Goal: Task Accomplishment & Management: Complete application form

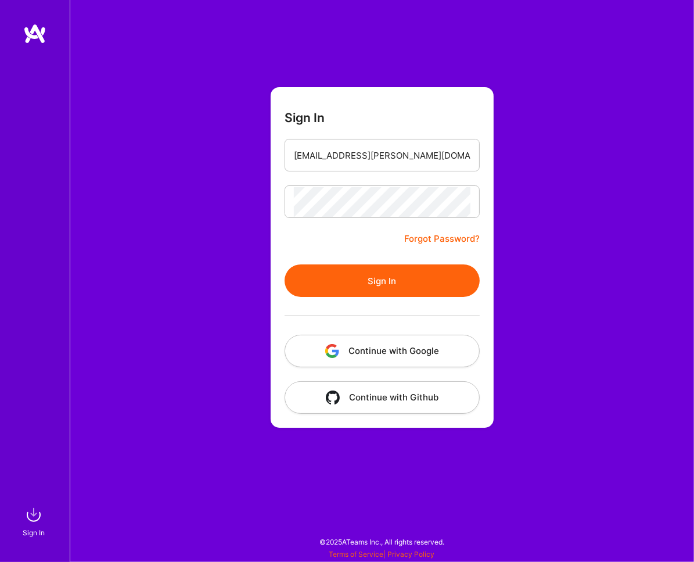
click at [407, 281] on button "Sign In" at bounding box center [382, 280] width 195 height 33
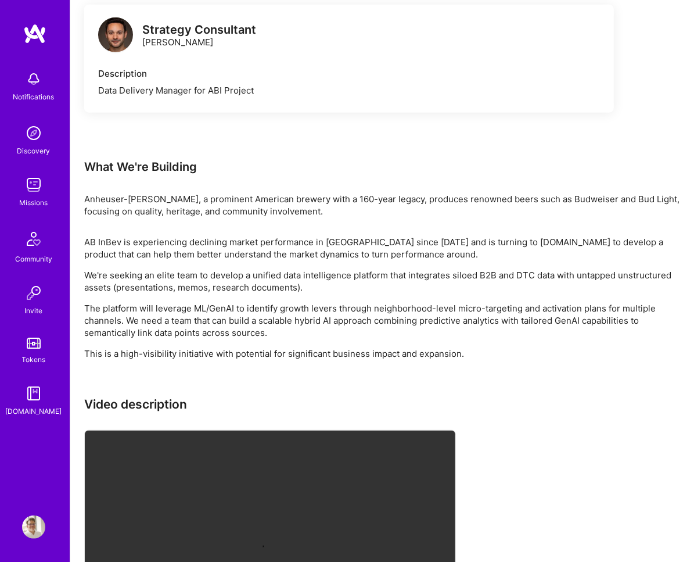
scroll to position [1167, 0]
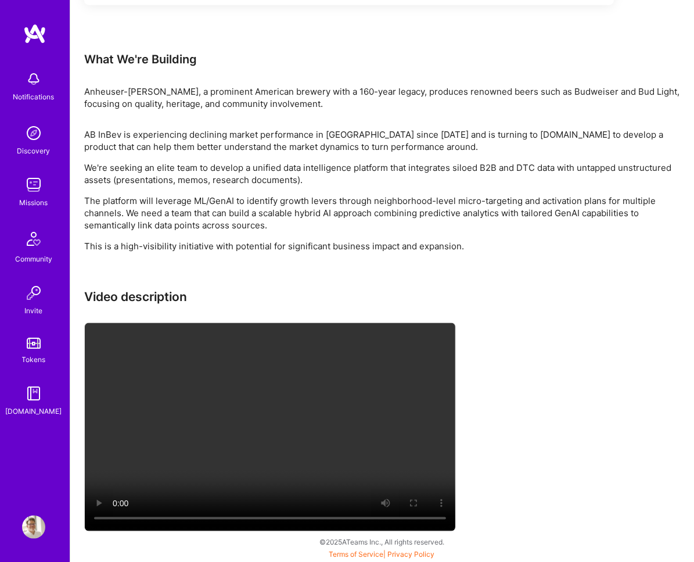
click at [33, 82] on img at bounding box center [33, 78] width 23 height 23
click at [33, 82] on div "Notifications Discovery Missions Community Invite Tokens [DOMAIN_NAME]" at bounding box center [35, 241] width 70 height 352
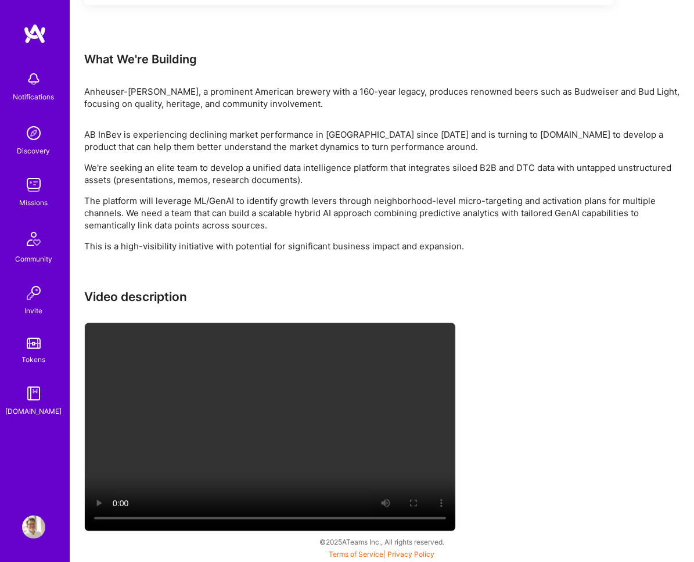
click at [36, 79] on img at bounding box center [33, 78] width 23 height 23
click at [36, 179] on img at bounding box center [33, 184] width 23 height 23
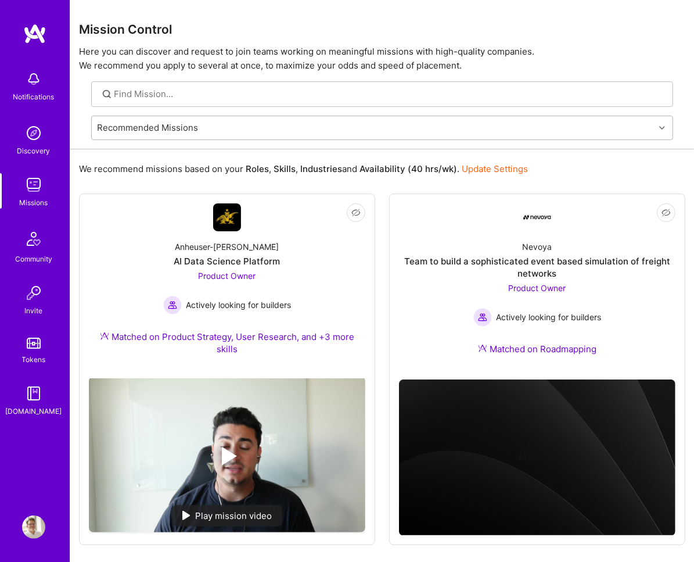
click at [246, 125] on div "Recommended Missions" at bounding box center [373, 127] width 563 height 23
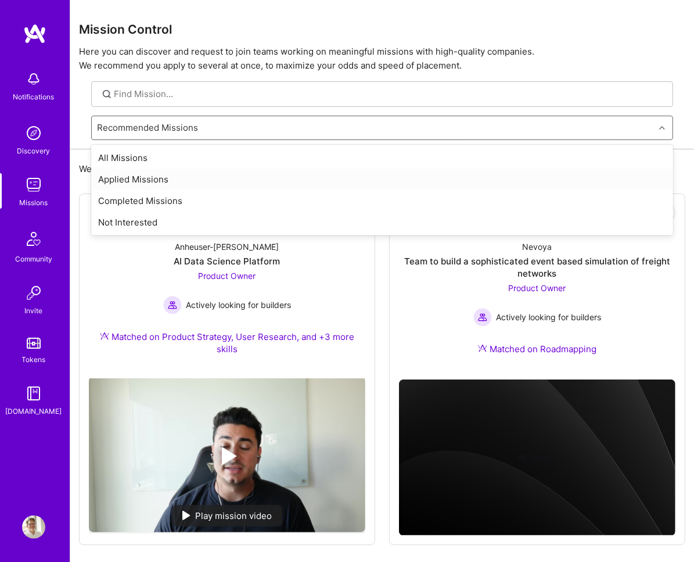
click at [218, 173] on div "Applied Missions" at bounding box center [382, 178] width 582 height 21
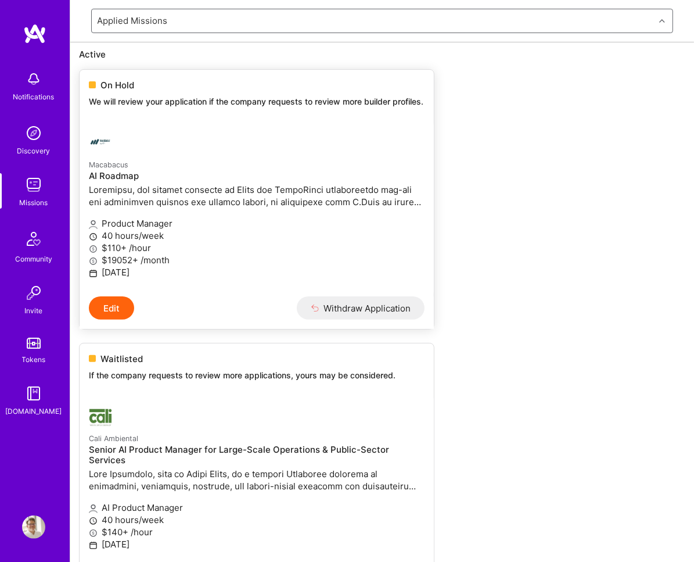
scroll to position [123, 0]
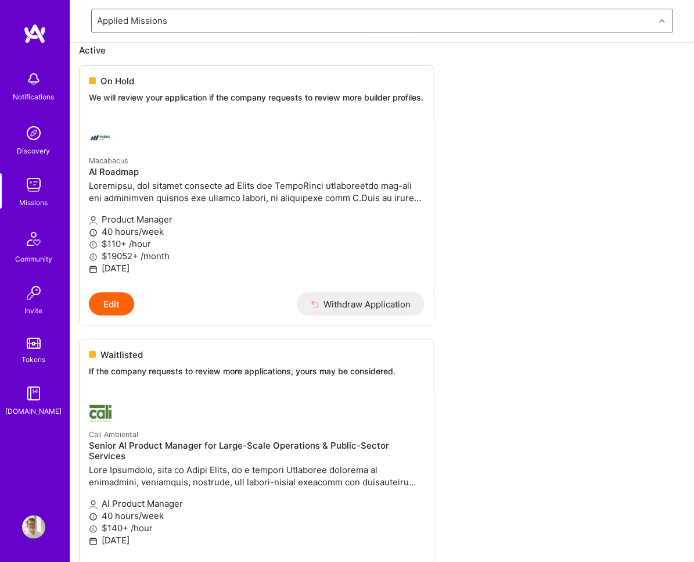
click at [32, 135] on img at bounding box center [33, 132] width 23 height 23
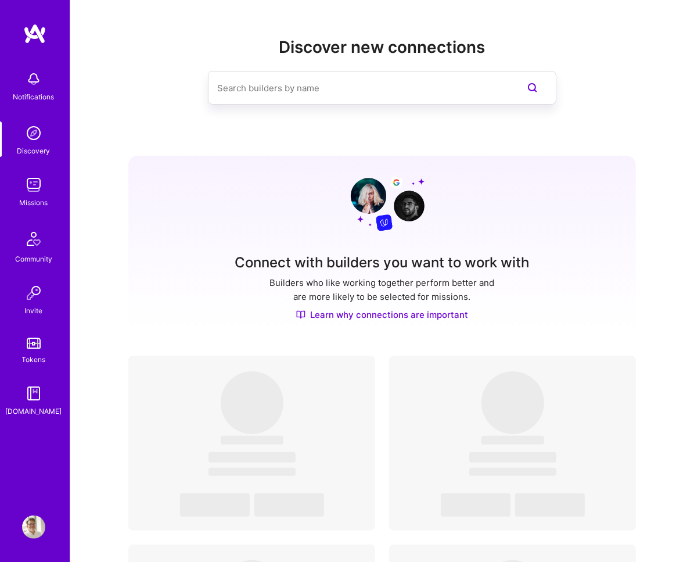
click at [35, 184] on img at bounding box center [33, 184] width 23 height 23
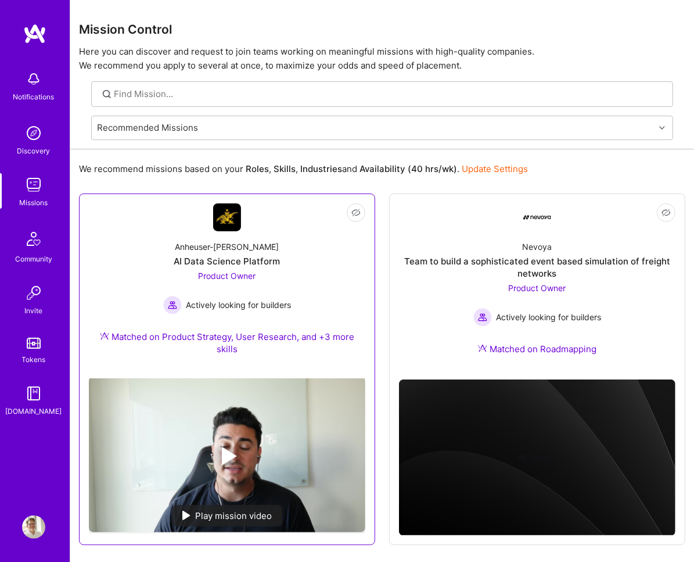
click at [224, 255] on div "AI Data Science Platform" at bounding box center [227, 261] width 106 height 12
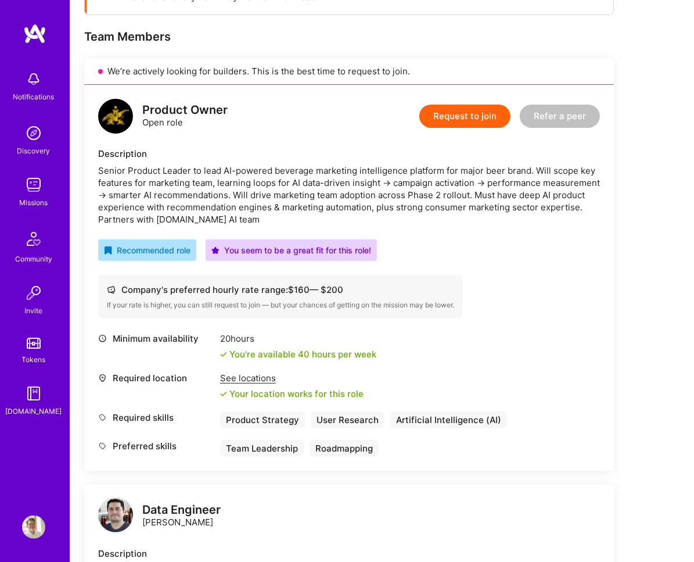
scroll to position [215, 0]
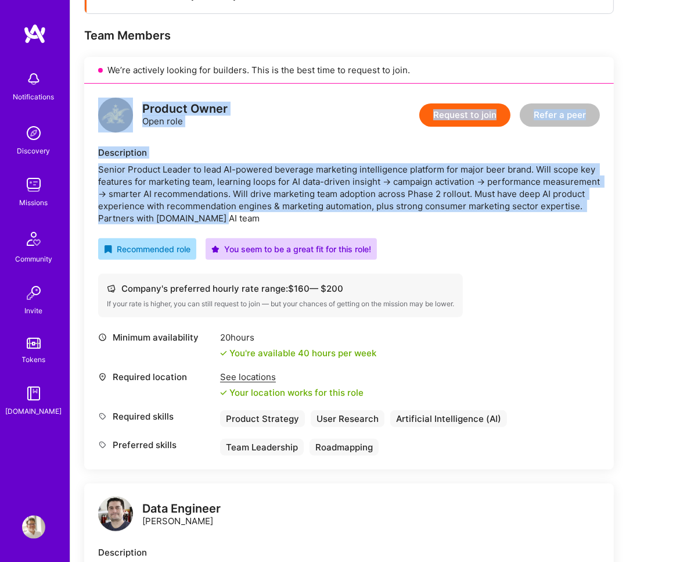
drag, startPoint x: 270, startPoint y: 217, endPoint x: 123, endPoint y: 92, distance: 192.4
click at [123, 92] on div "Product Owner Open role Request to join Refer a peer Description Senior Product…" at bounding box center [349, 277] width 530 height 386
copy div "Product Owner Open role Request to join Refer a peer Description Senior Product…"
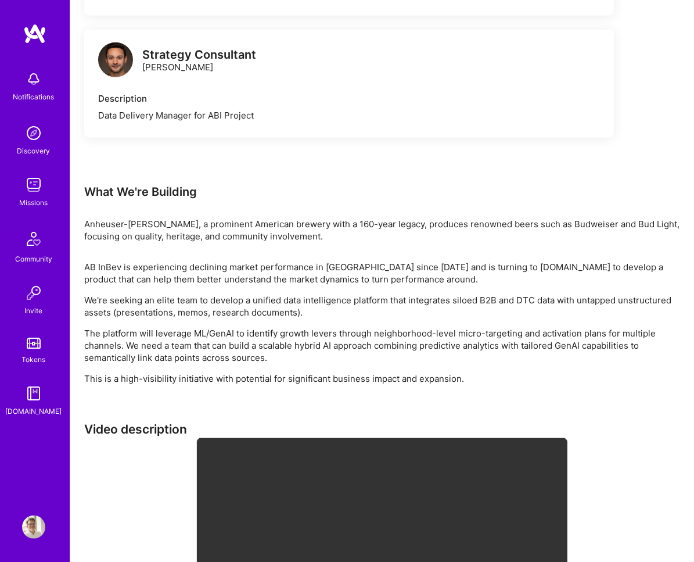
scroll to position [1036, 0]
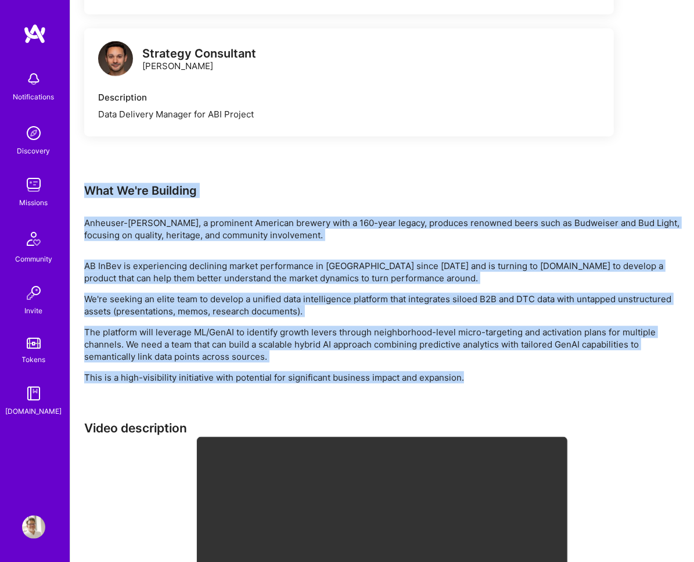
drag, startPoint x: 78, startPoint y: 184, endPoint x: 539, endPoint y: 382, distance: 501.6
copy div "What We're Building Anheuser-[PERSON_NAME], a prominent American brewery with a…"
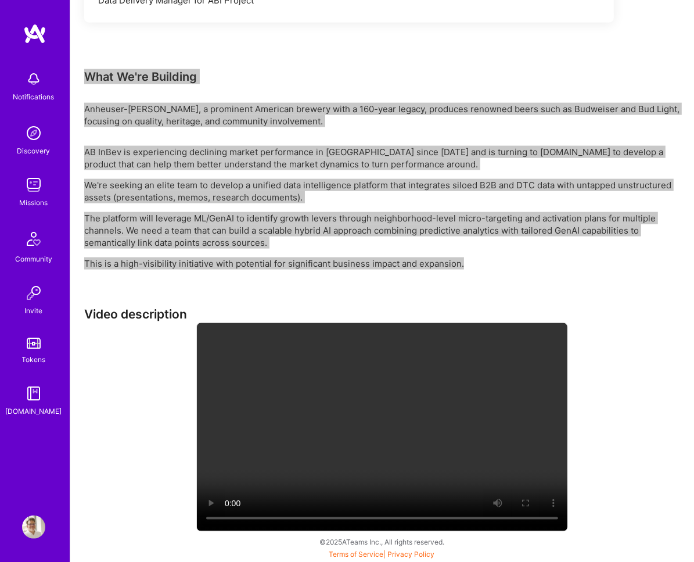
scroll to position [1167, 0]
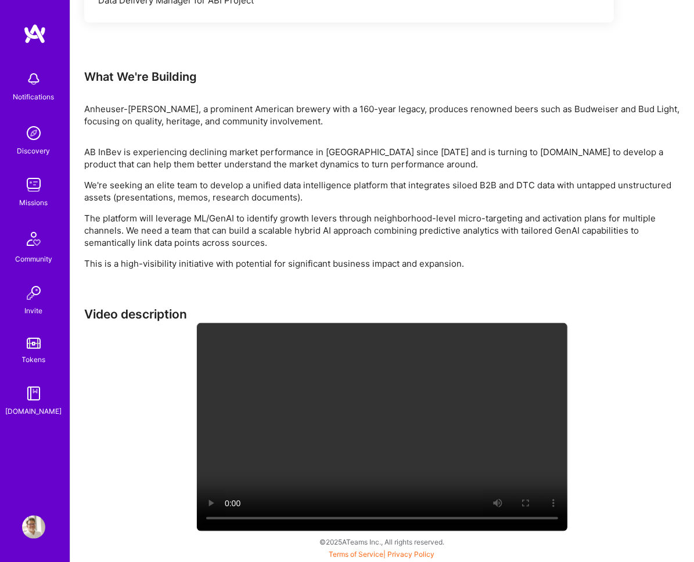
click at [558, 358] on div "Video description" at bounding box center [382, 420] width 596 height 227
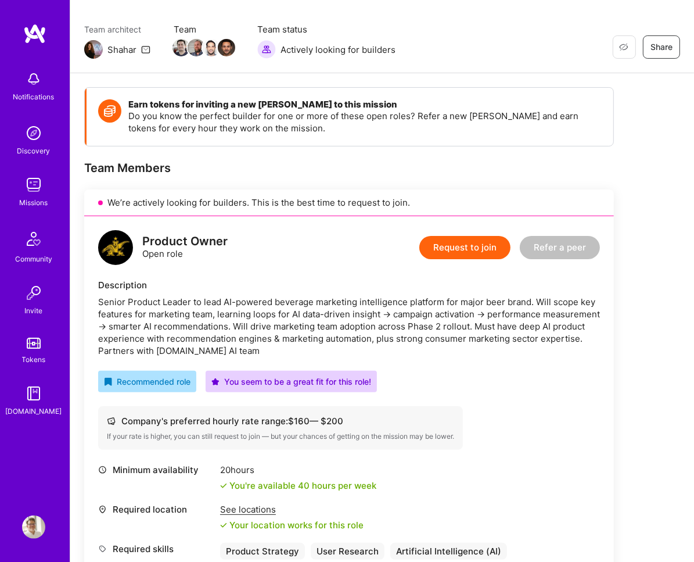
scroll to position [0, 0]
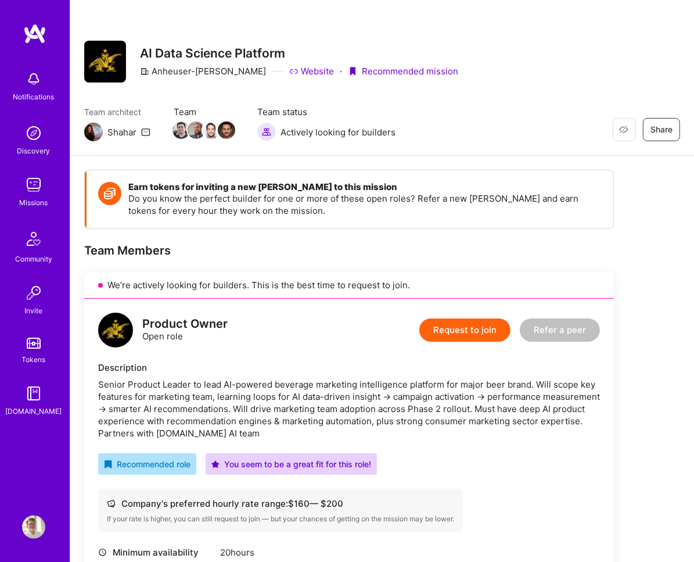
click at [476, 322] on button "Request to join" at bounding box center [464, 329] width 91 height 23
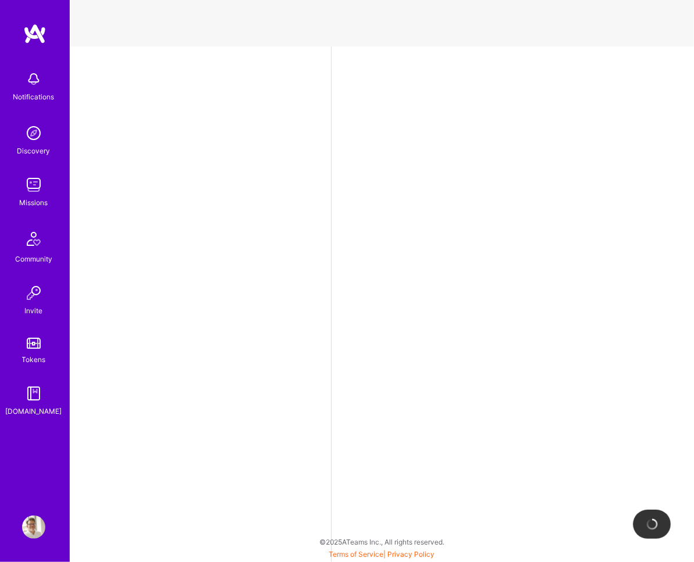
select select "US"
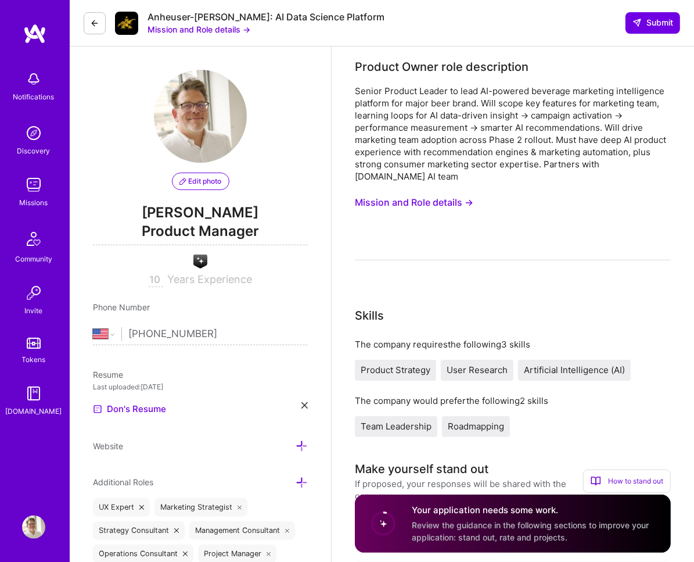
click at [452, 192] on button "Mission and Role details →" at bounding box center [414, 202] width 118 height 21
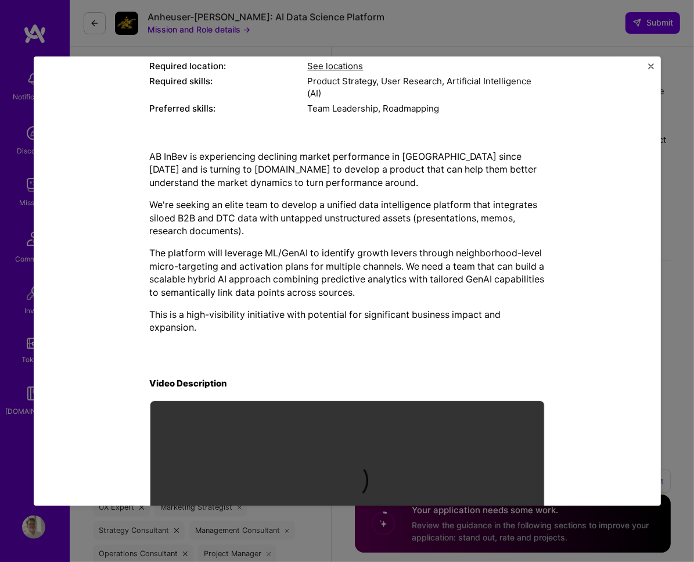
scroll to position [181, 0]
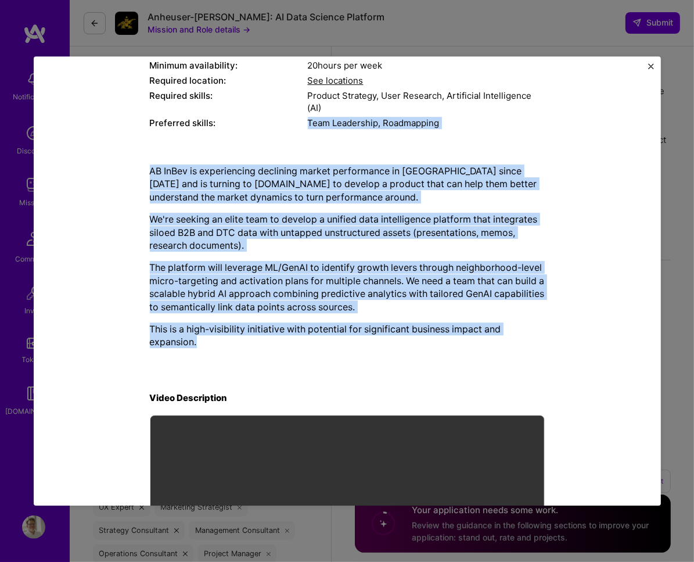
drag, startPoint x: 301, startPoint y: 350, endPoint x: 236, endPoint y: 132, distance: 227.3
click at [236, 132] on div "Mission Description and Role Details Product Owner role description Senior Prod…" at bounding box center [347, 238] width 395 height 706
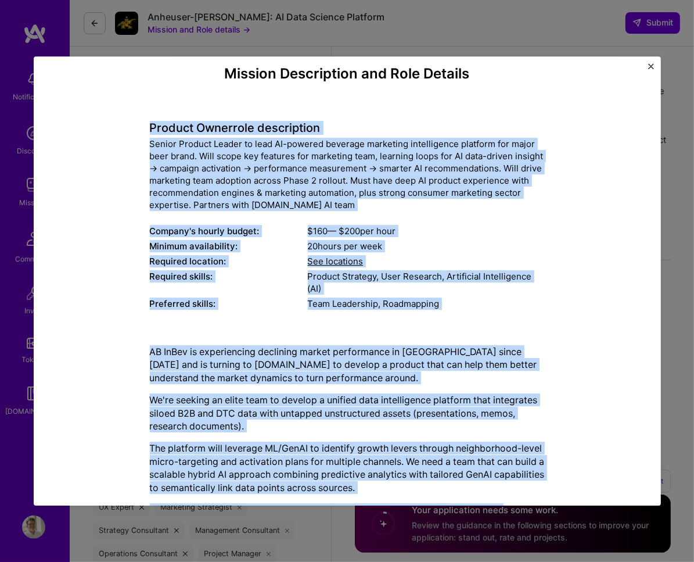
click at [150, 124] on h4 "Product Owner role description" at bounding box center [347, 128] width 395 height 14
copy div "Loremip Dolor sita consectetur Adipis Elitsed Doeius te inci UT-laboree dolorem…"
click at [342, 261] on span "See locations" at bounding box center [336, 261] width 56 height 11
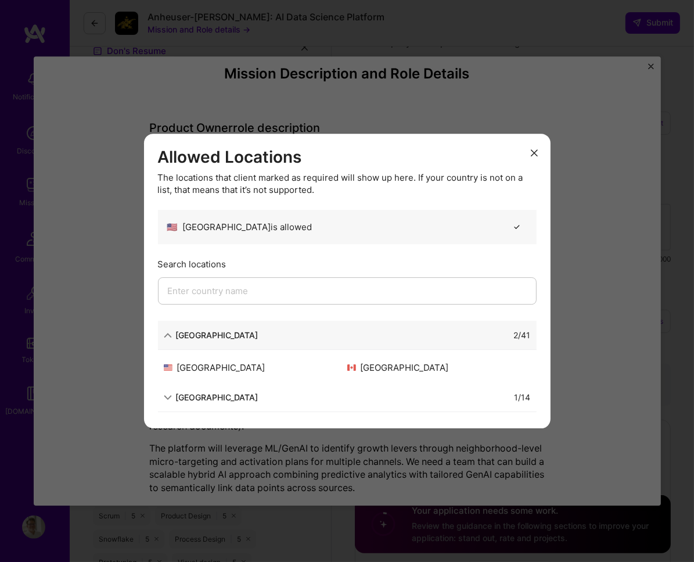
scroll to position [406, 0]
click at [536, 143] on button "modal" at bounding box center [534, 152] width 14 height 19
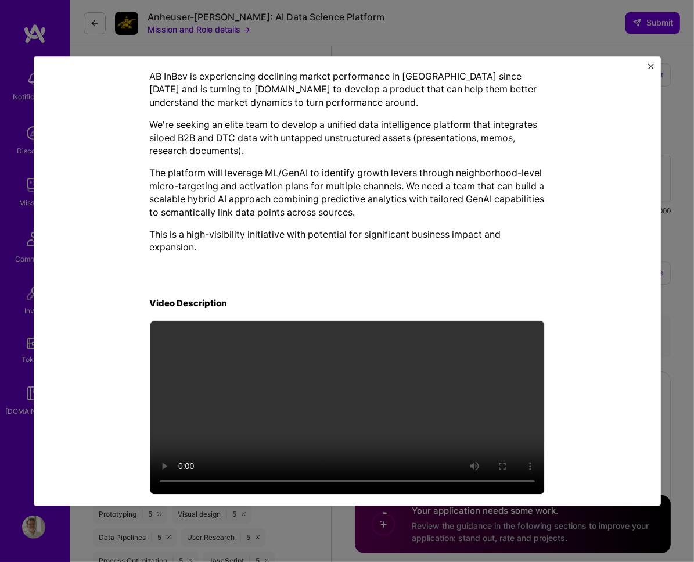
scroll to position [0, 0]
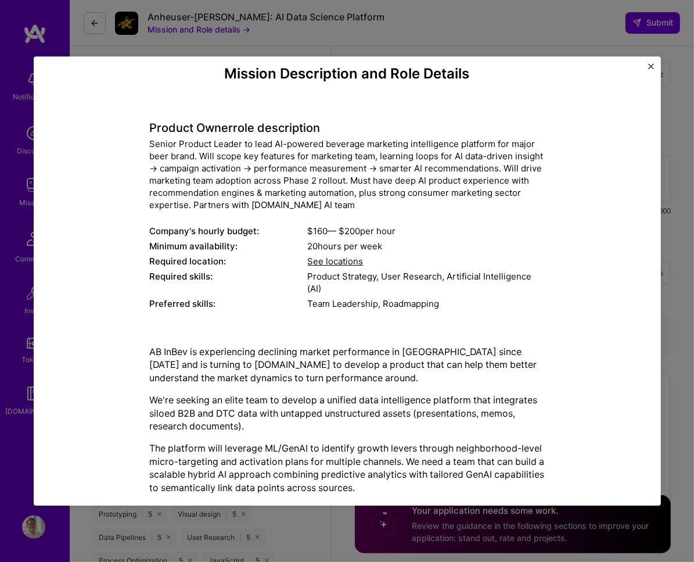
click at [649, 66] on img "Close" at bounding box center [651, 66] width 6 height 6
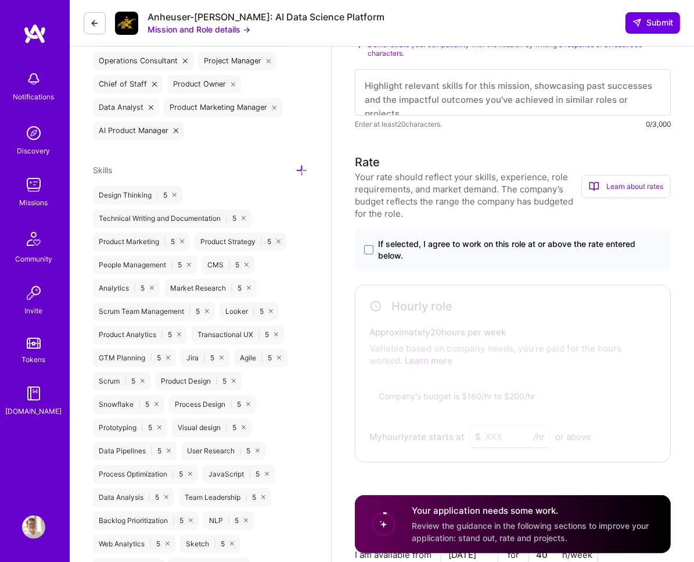
scroll to position [493, 0]
click at [367, 245] on span at bounding box center [368, 249] width 9 height 9
click at [0, 0] on input "If selected, I agree to work on this role at or above the rate entered below." at bounding box center [0, 0] width 0 height 0
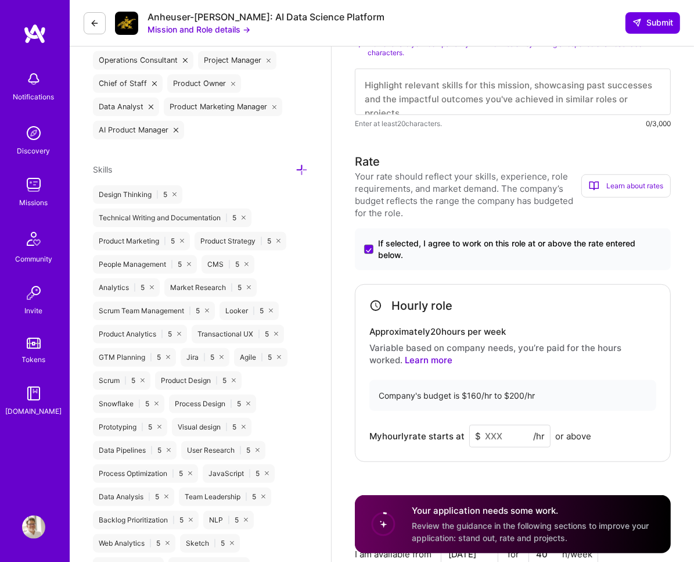
click at [492, 425] on input at bounding box center [509, 436] width 81 height 23
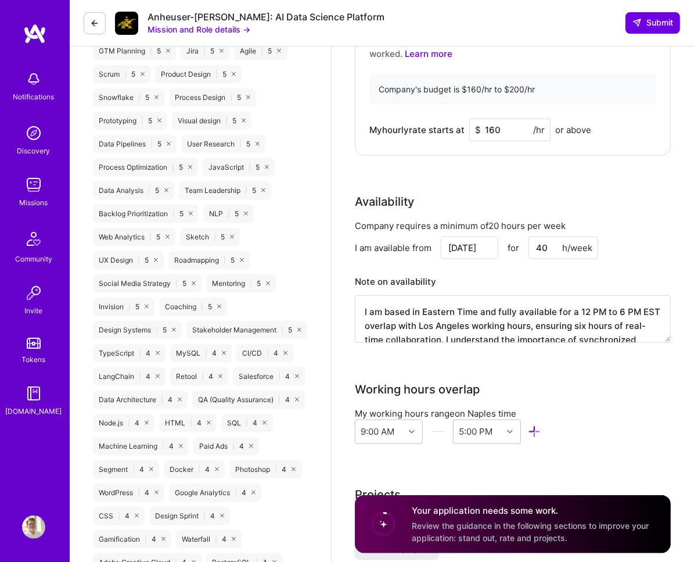
scroll to position [800, 0]
type input "160"
click at [540, 236] on input "40" at bounding box center [564, 247] width 70 height 23
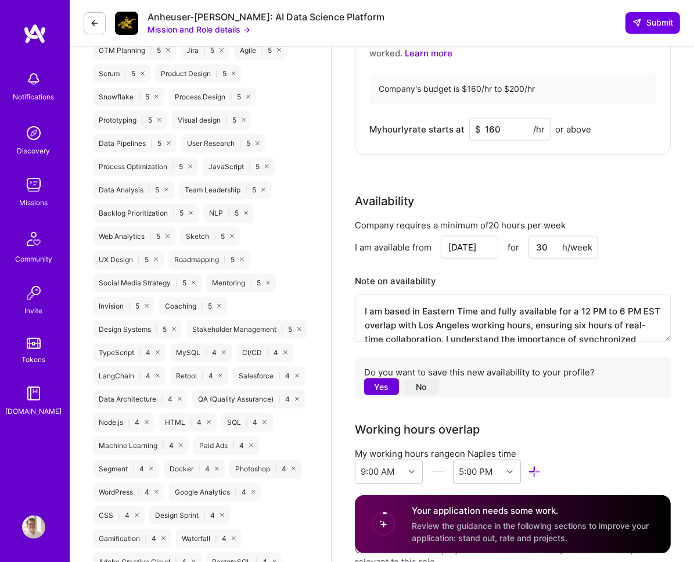
type input "30"
click at [477, 236] on input "[DATE]" at bounding box center [470, 247] width 58 height 23
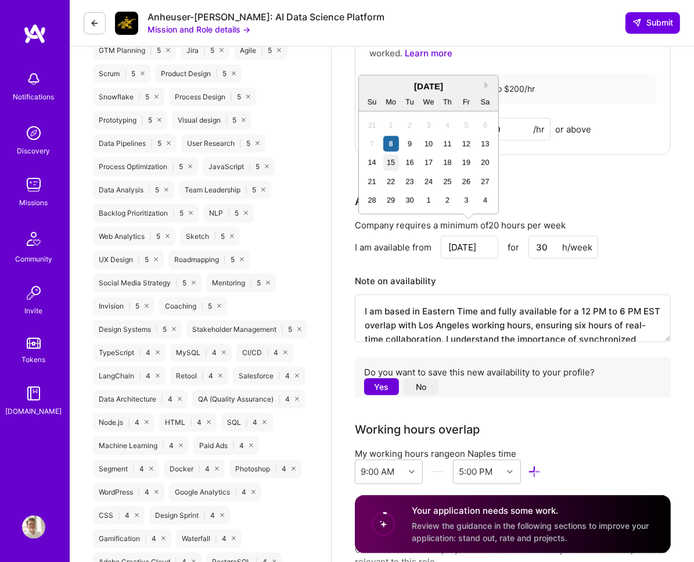
click at [390, 165] on div "15" at bounding box center [391, 163] width 16 height 16
type input "[DATE]"
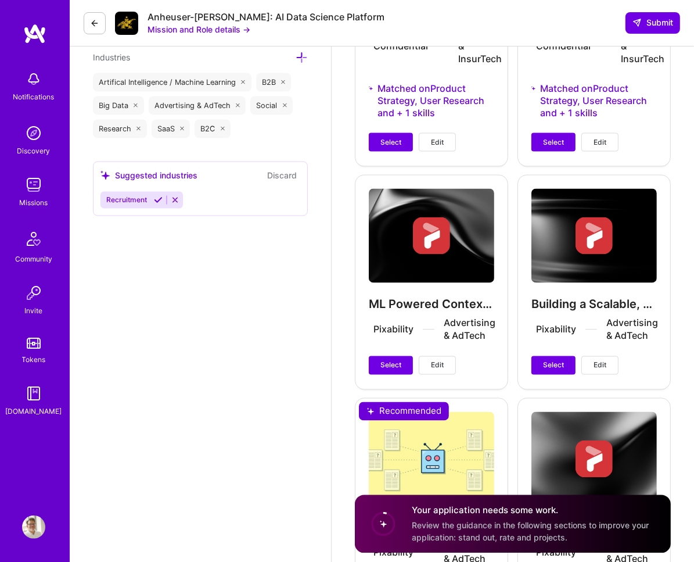
scroll to position [1576, 0]
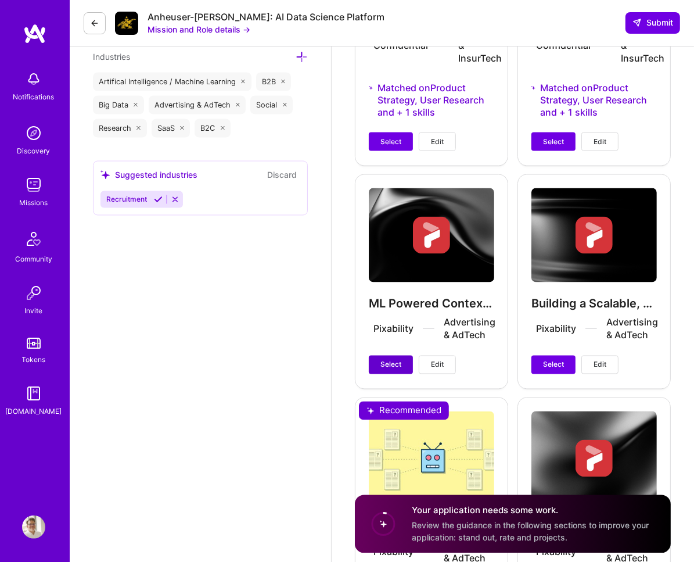
click at [394, 360] on span "Select" at bounding box center [390, 365] width 21 height 10
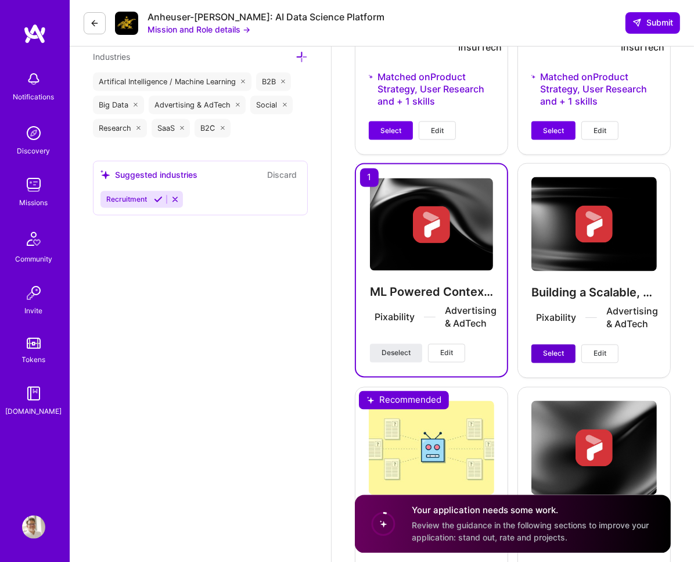
click at [561, 349] on span "Select" at bounding box center [553, 354] width 21 height 10
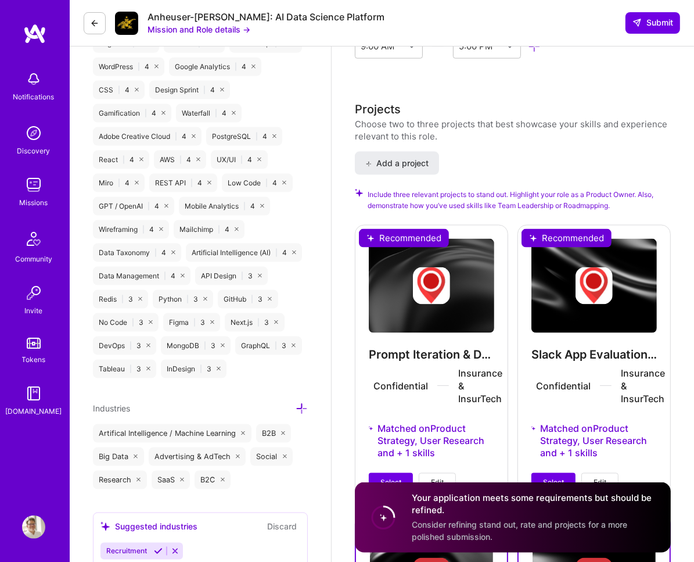
scroll to position [1218, 0]
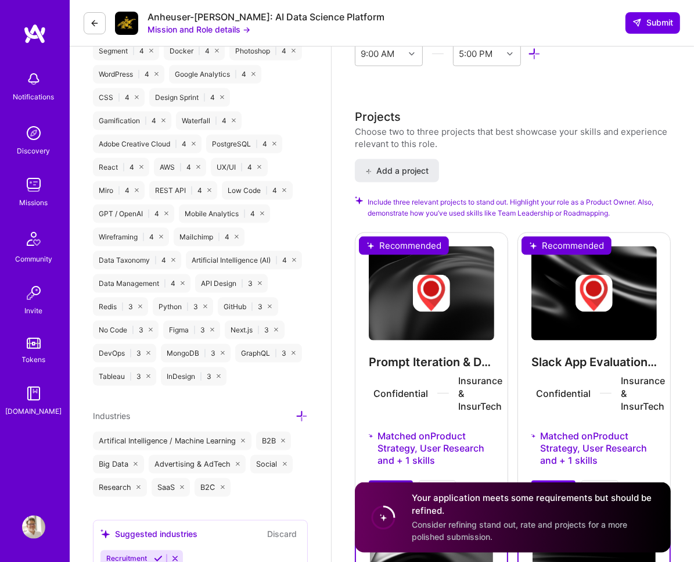
click at [394, 484] on span "Select" at bounding box center [390, 489] width 21 height 10
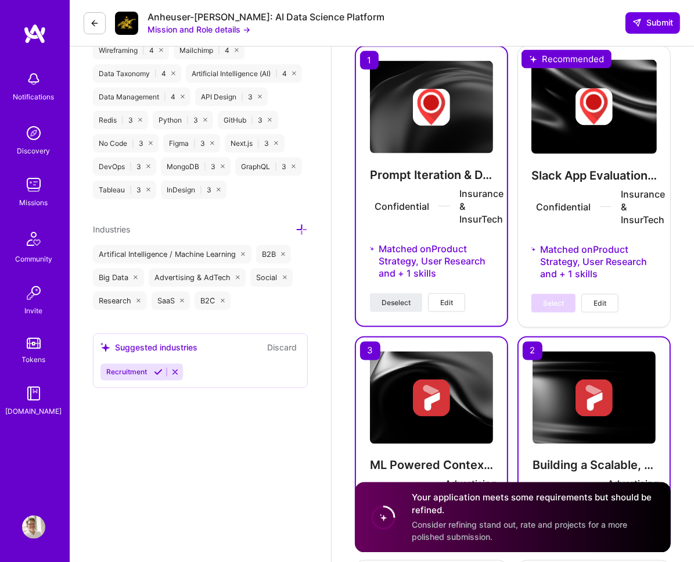
scroll to position [1391, 0]
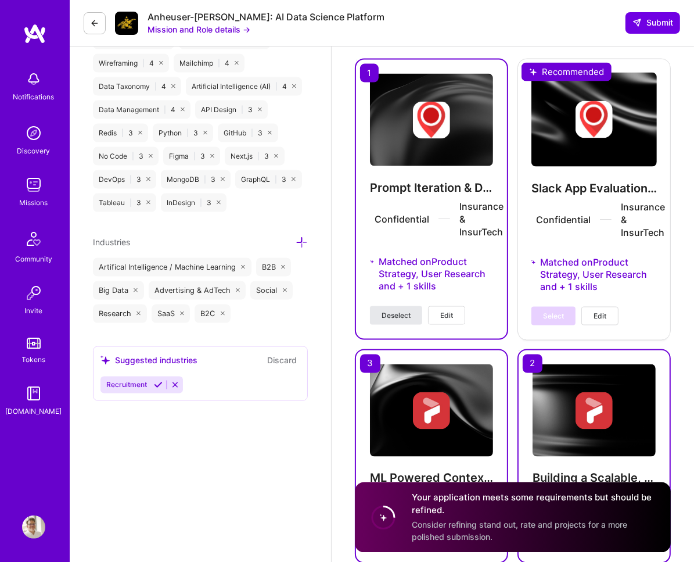
click at [394, 310] on span "Deselect" at bounding box center [396, 315] width 29 height 10
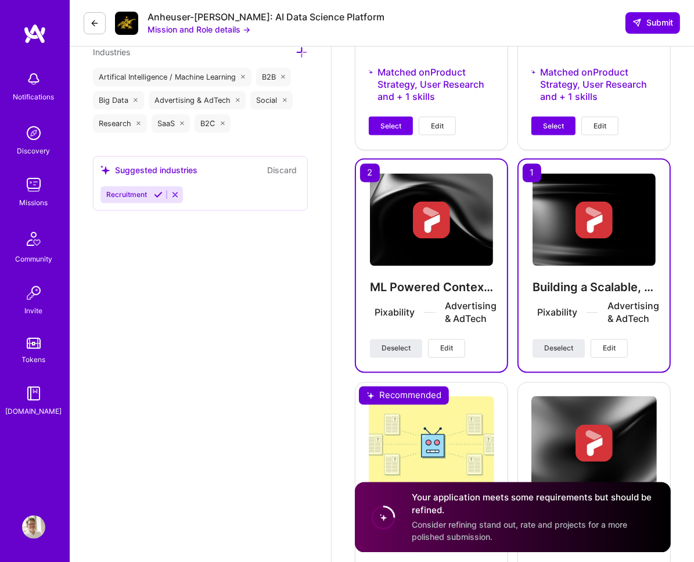
scroll to position [1602, 0]
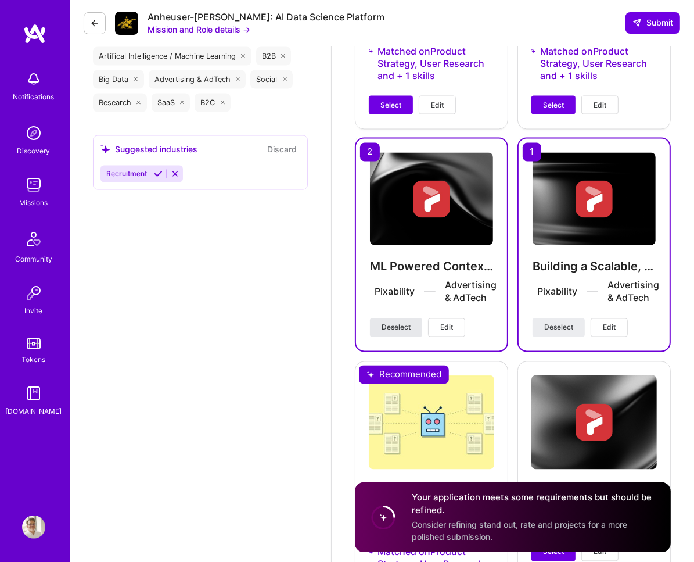
click at [394, 322] on span "Deselect" at bounding box center [396, 327] width 29 height 10
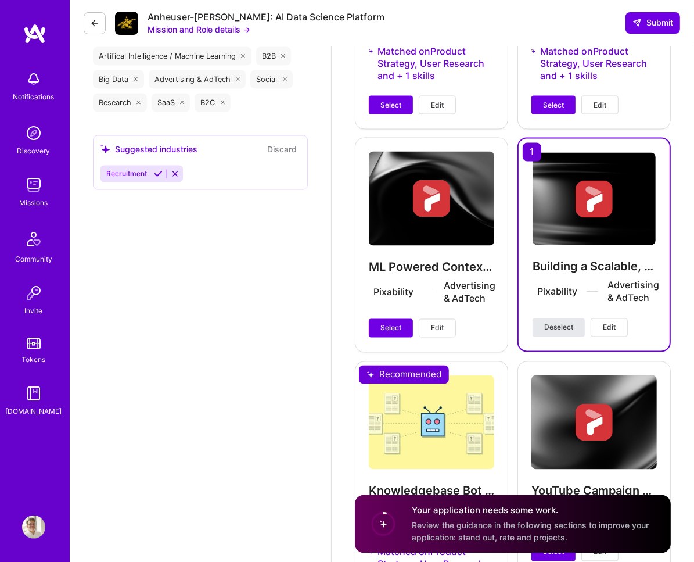
click at [555, 322] on span "Deselect" at bounding box center [558, 327] width 29 height 10
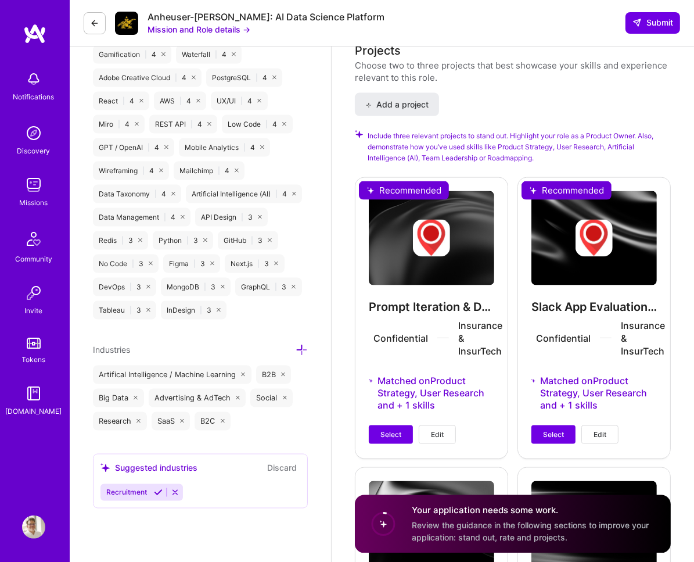
scroll to position [1352, 0]
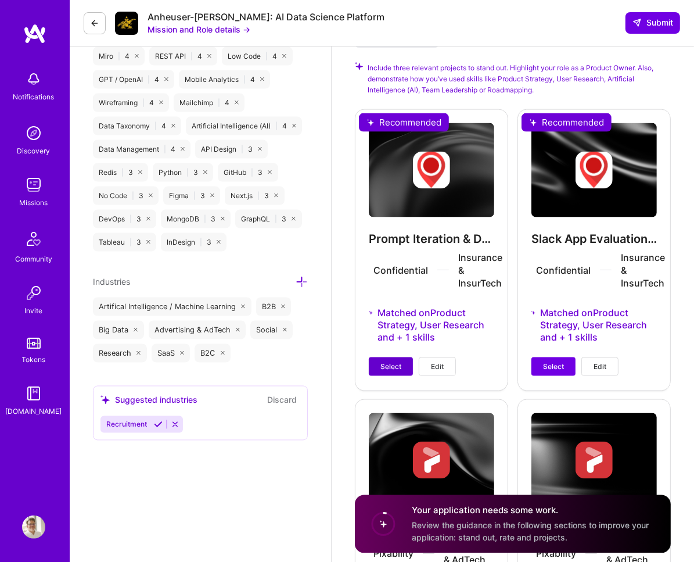
click at [391, 361] on span "Select" at bounding box center [390, 366] width 21 height 10
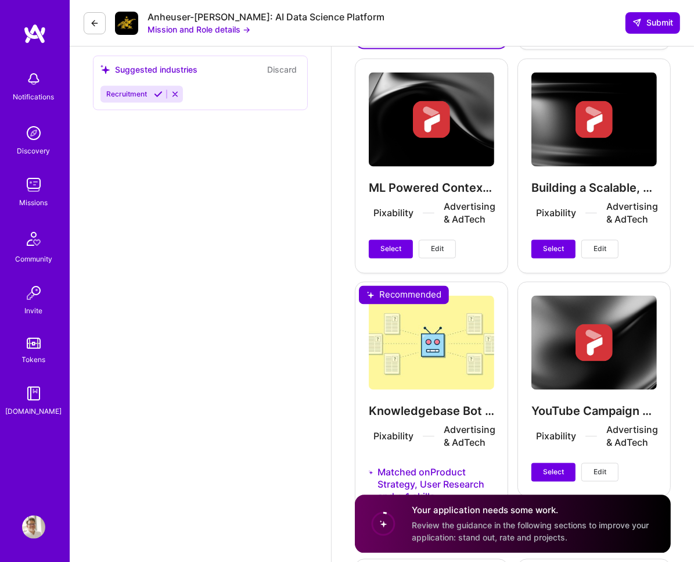
scroll to position [1611, 0]
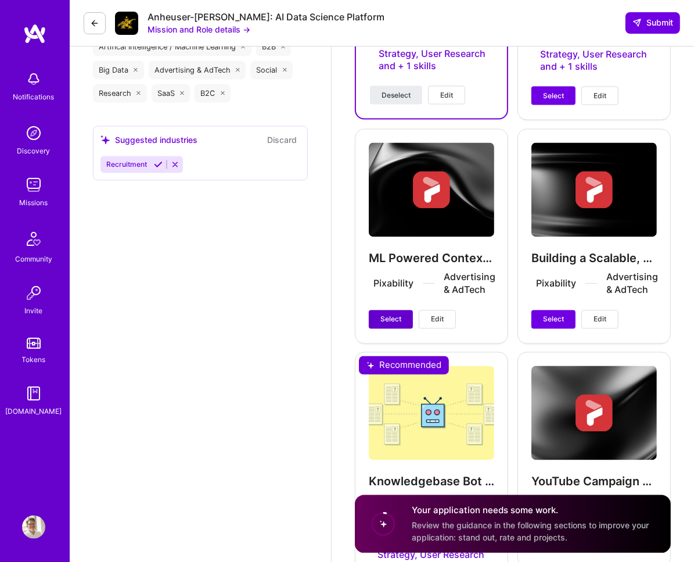
click at [394, 314] on span "Select" at bounding box center [390, 319] width 21 height 10
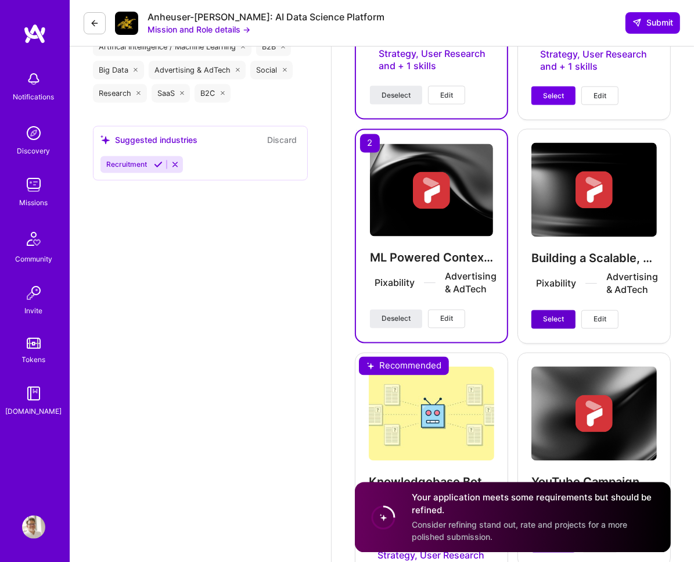
click at [556, 314] on span "Select" at bounding box center [553, 319] width 21 height 10
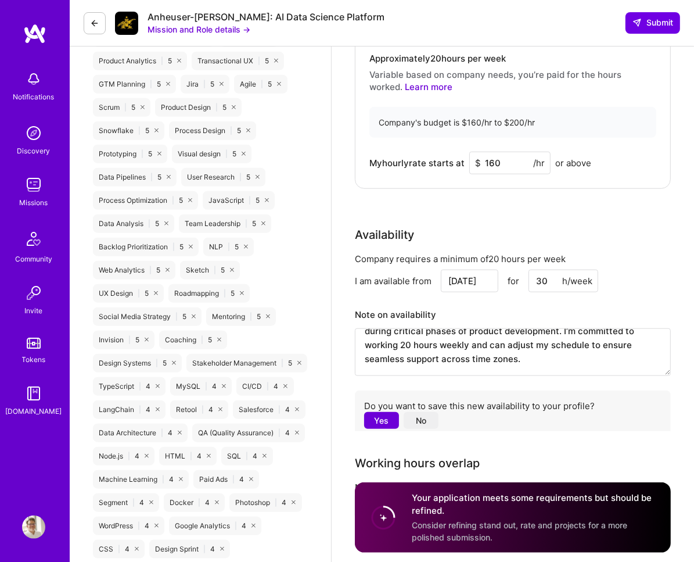
scroll to position [764, 0]
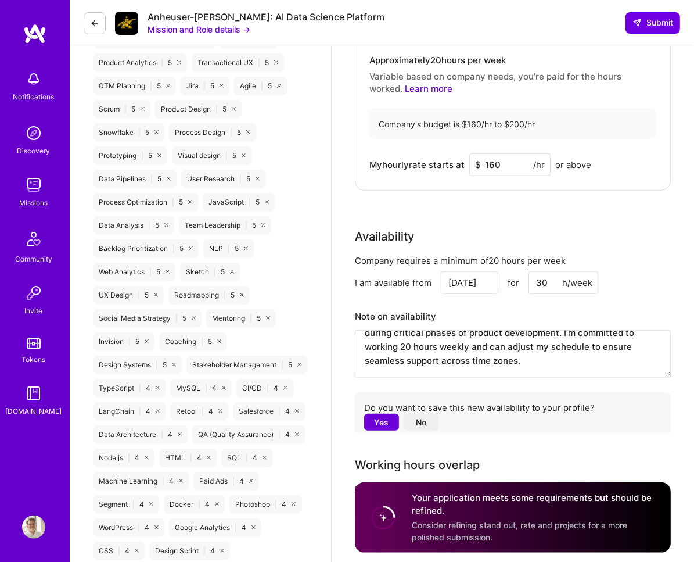
click at [424, 414] on button "No" at bounding box center [421, 422] width 35 height 17
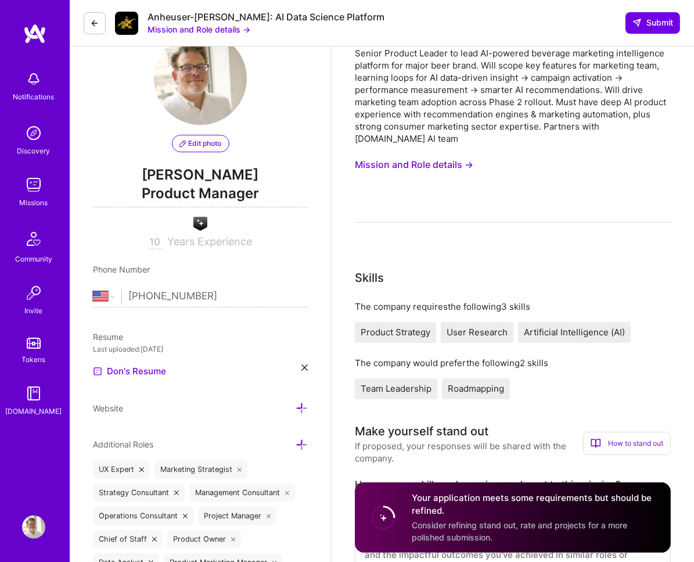
scroll to position [0, 0]
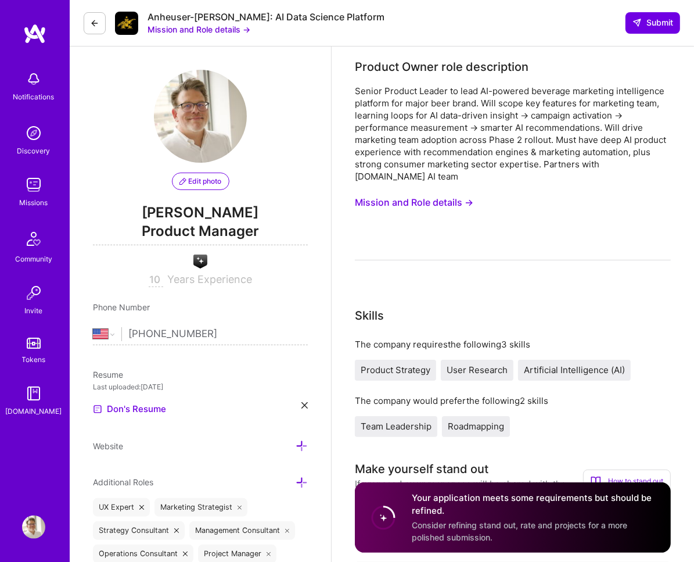
click at [447, 192] on button "Mission and Role details →" at bounding box center [414, 202] width 118 height 21
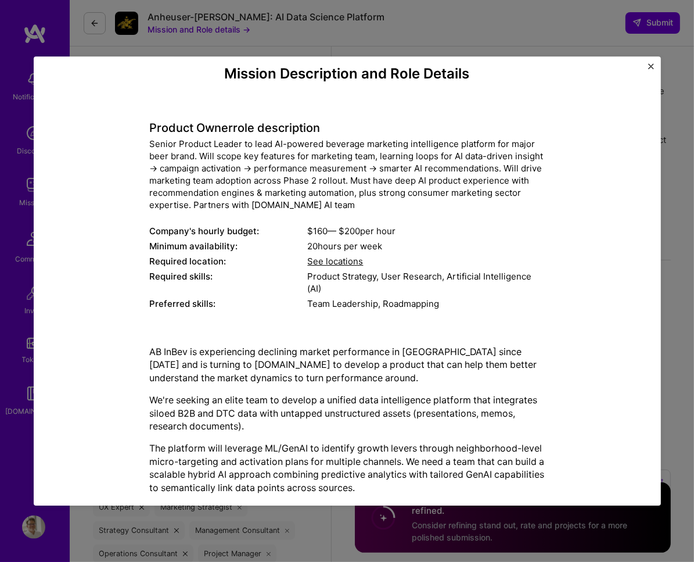
click at [650, 66] on img "Close" at bounding box center [651, 66] width 6 height 6
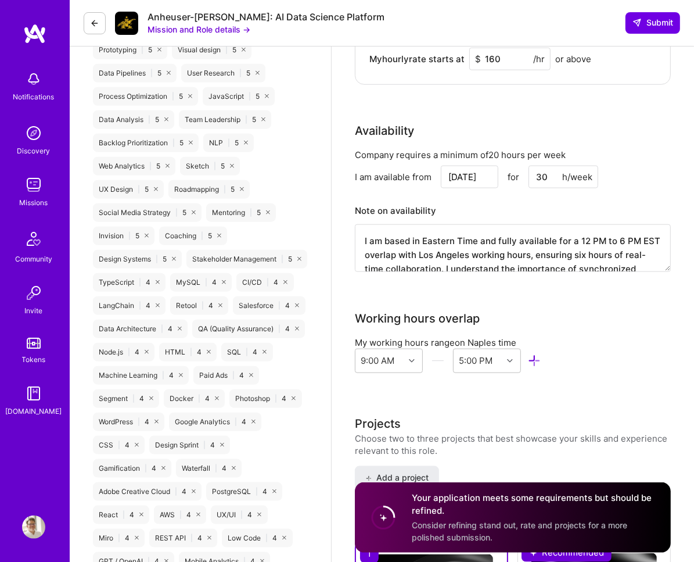
drag, startPoint x: 619, startPoint y: 258, endPoint x: 380, endPoint y: 176, distance: 252.4
click at [380, 176] on div "Company requires a minimum of 20 hours per week I am available from [DATE] for …" at bounding box center [513, 218] width 316 height 138
click at [182, 28] on button "Mission and Role details →" at bounding box center [199, 29] width 103 height 12
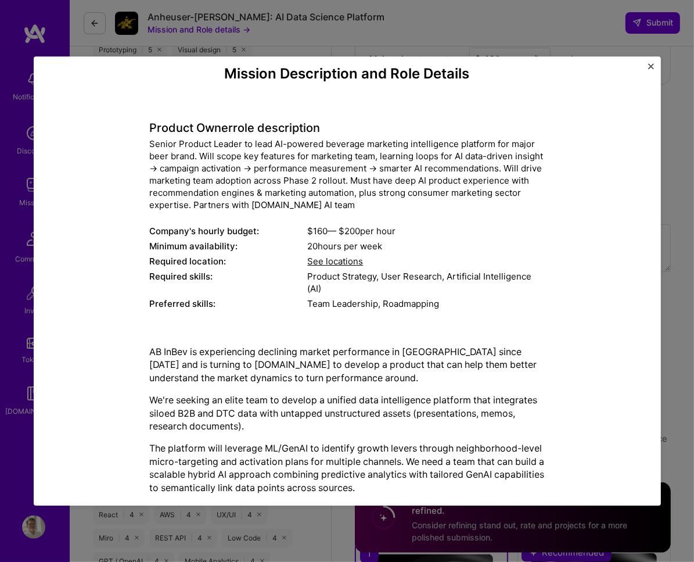
click at [182, 28] on div "Mission Description and Role Details Product Owner role description Senior Prod…" at bounding box center [347, 281] width 694 height 562
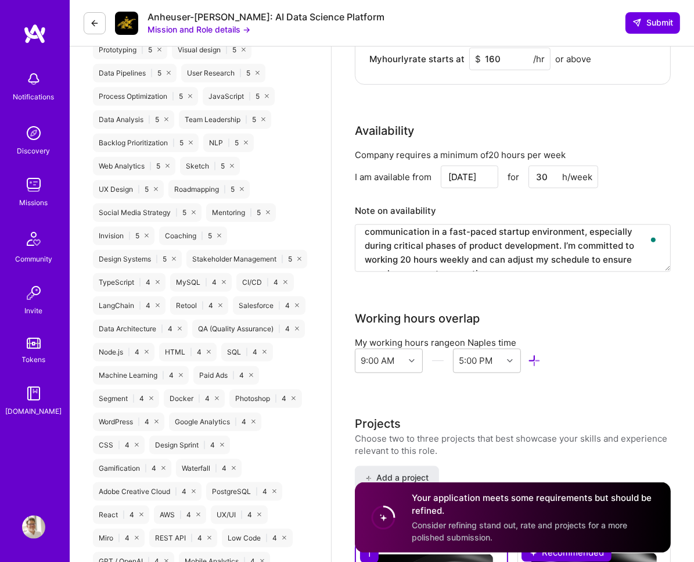
click at [482, 245] on textarea "I am based in Eastern Time and fully available for a 12 PM to 6 PM EST overlap …" at bounding box center [513, 248] width 316 height 48
click at [450, 247] on textarea "I am based in Eastern Time and fully available for a 12 PM to 6 PM EST overlap …" at bounding box center [513, 248] width 316 height 48
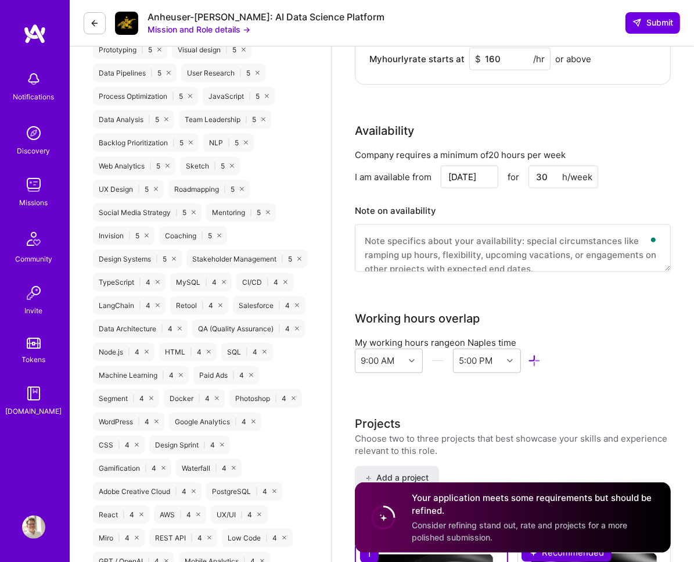
paste textarea "I am based in Eastern Time and can commit a minimum of 20 hours per week. I ens…"
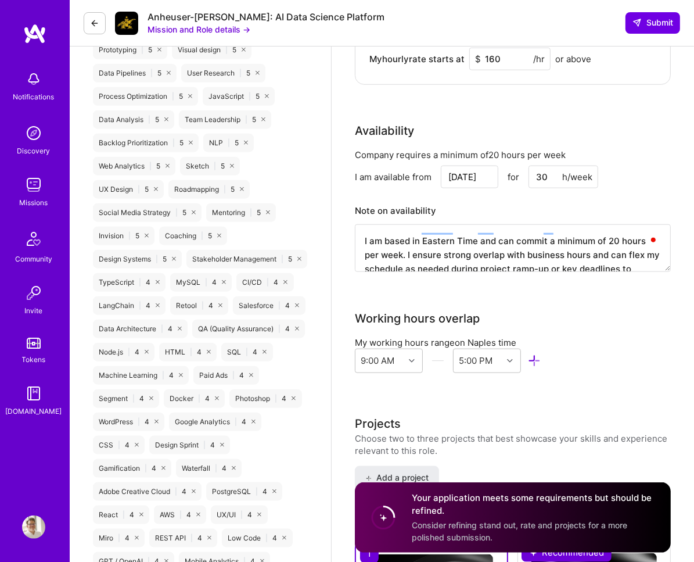
scroll to position [12, 0]
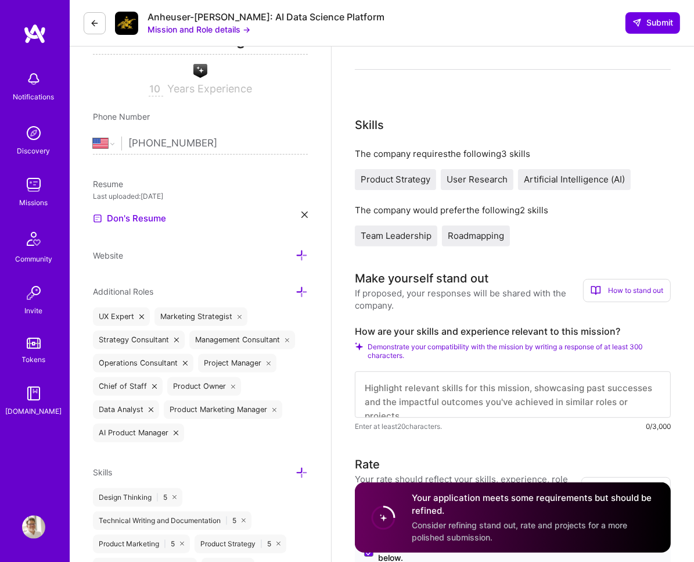
type textarea "I am based in Eastern Time and can commit a minimum of 20 hours per week. I ens…"
click at [401, 385] on textarea at bounding box center [513, 394] width 316 height 46
click at [368, 374] on textarea "To enrich screen reader interactions, please activate Accessibility in Grammarl…" at bounding box center [513, 394] width 316 height 46
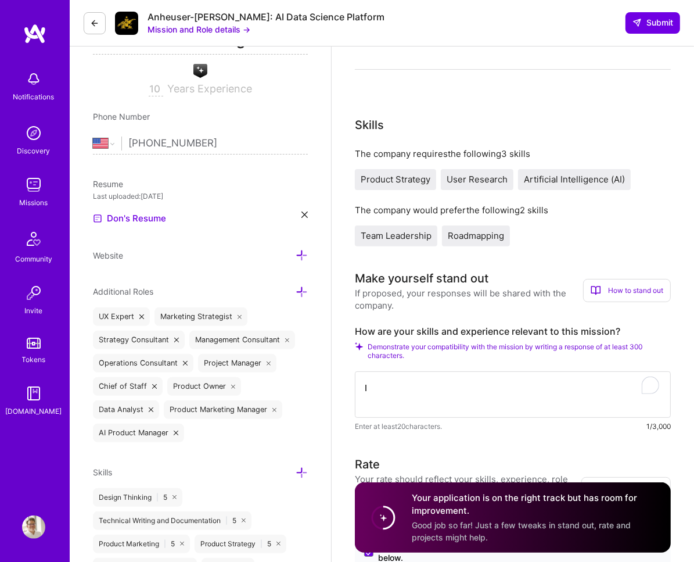
paste textarea "lore ipsu dolo 07 sitam co adipiscing elitsed DO-eiusmo tempori utlabore etd ma…"
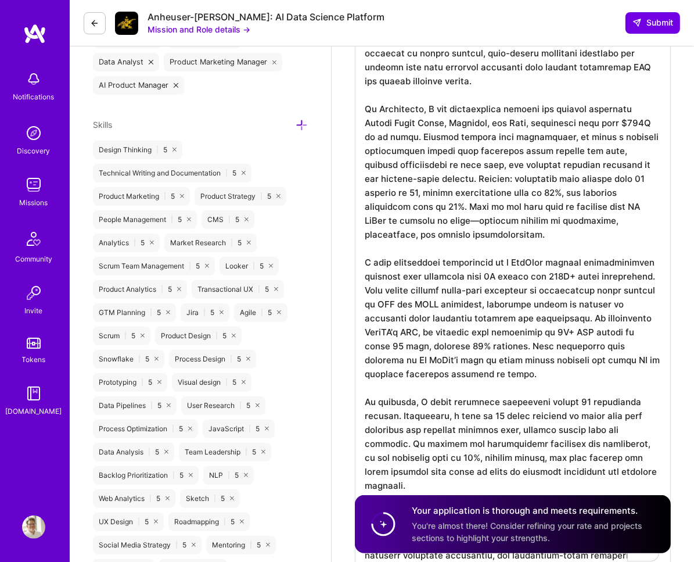
scroll to position [0, 0]
click at [389, 225] on textarea "To enrich screen reader interactions, please activate Accessibility in Grammarl…" at bounding box center [513, 290] width 316 height 590
click at [371, 208] on textarea "To enrich screen reader interactions, please activate Accessibility in Grammarl…" at bounding box center [513, 290] width 316 height 590
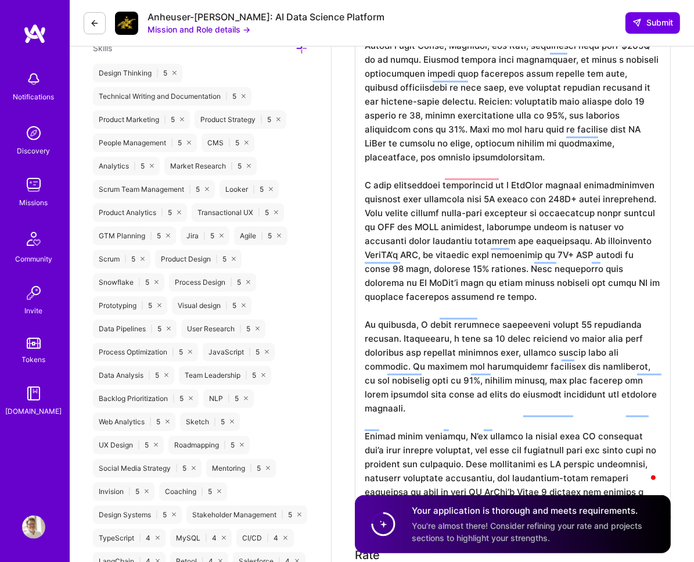
scroll to position [411, 0]
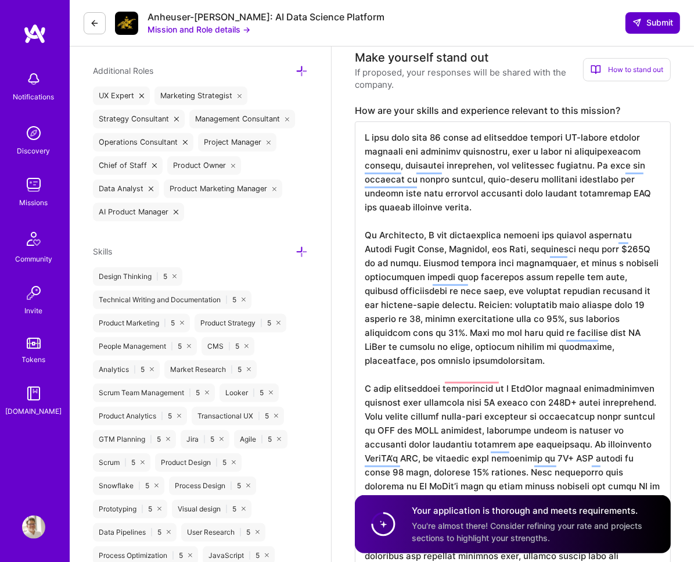
type textarea "I have more than 10 years of experience leading AI-driven product strategy and …"
click at [649, 15] on button "Submit" at bounding box center [653, 22] width 55 height 21
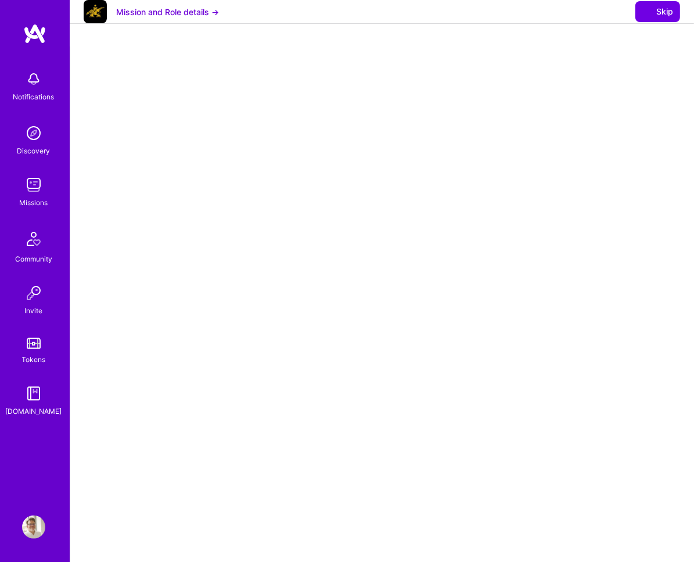
select select "US"
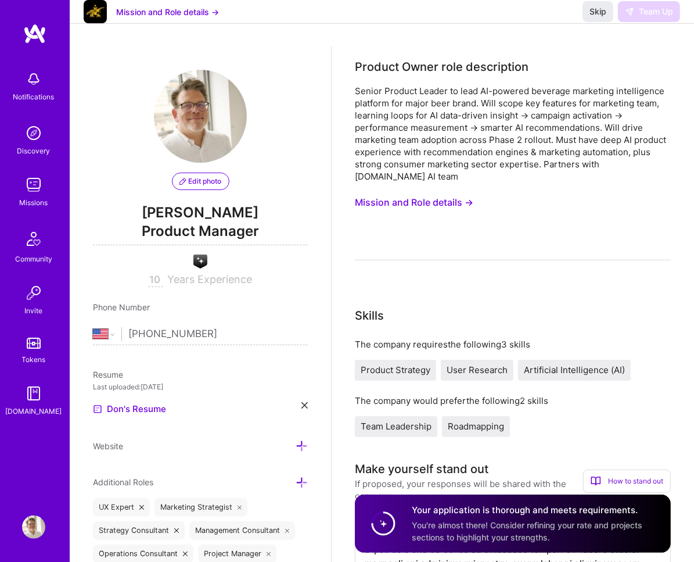
click at [645, 22] on div "Skip Team Up" at bounding box center [632, 11] width 98 height 21
click at [598, 17] on span "Skip" at bounding box center [598, 12] width 17 height 12
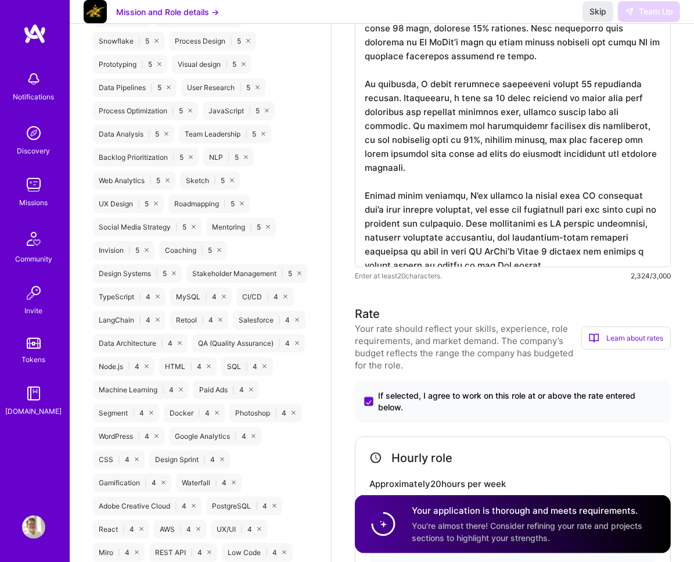
scroll to position [855, 0]
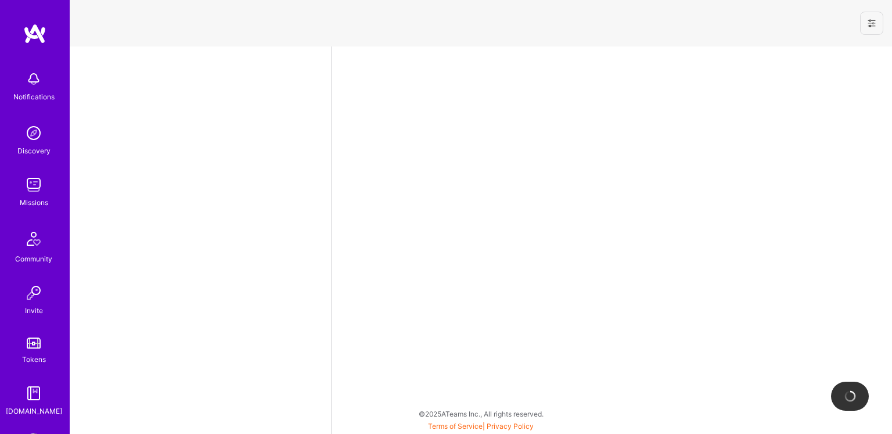
select select "US"
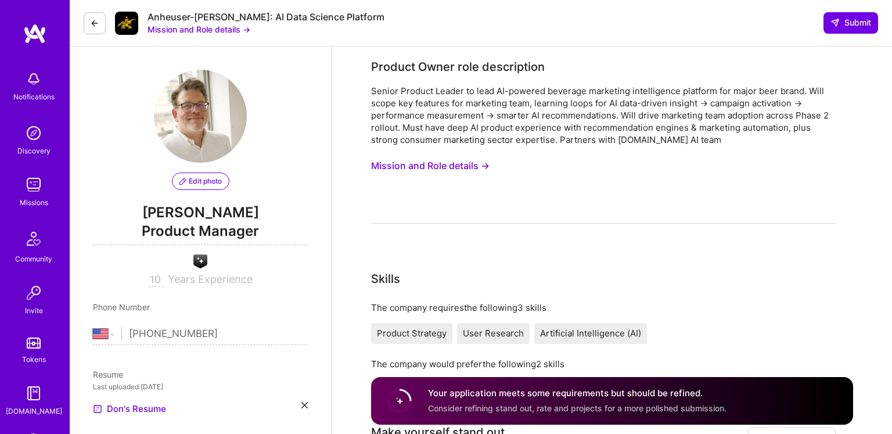
click at [182, 31] on button "Mission and Role details →" at bounding box center [199, 29] width 103 height 12
click at [100, 20] on button at bounding box center [95, 23] width 22 height 22
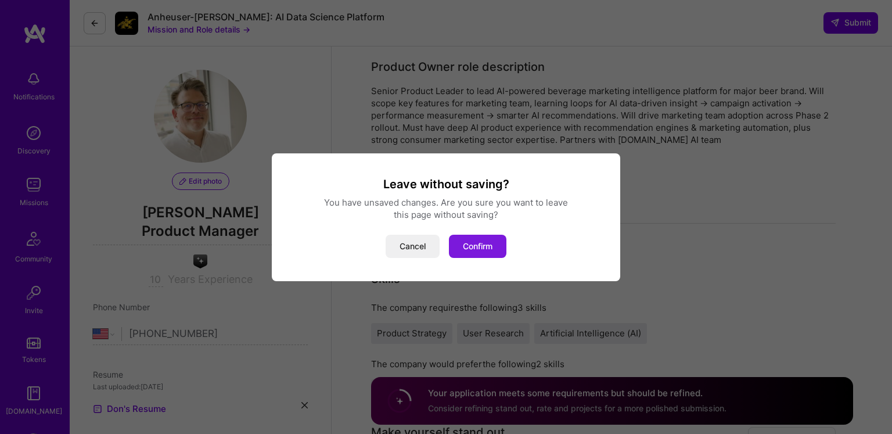
click at [480, 251] on button "Confirm" at bounding box center [478, 246] width 58 height 23
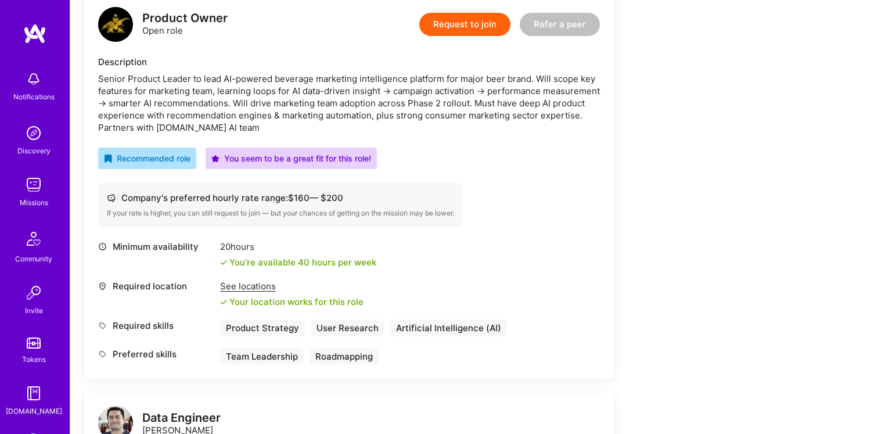
scroll to position [308, 0]
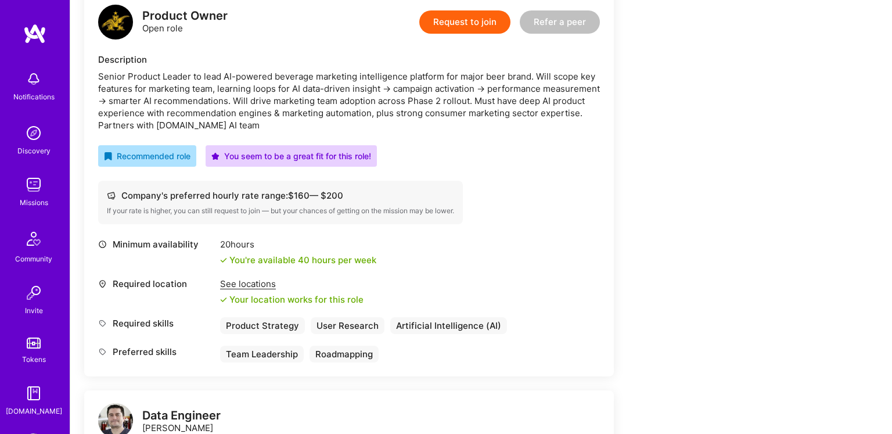
click at [256, 282] on div "See locations" at bounding box center [291, 284] width 143 height 12
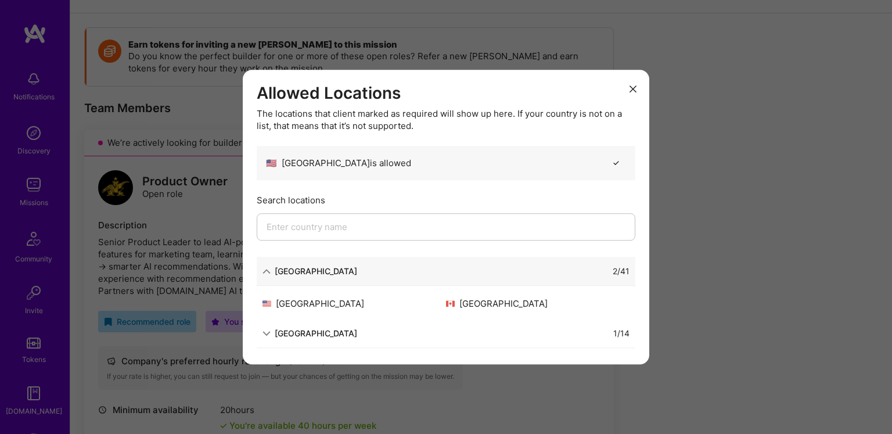
scroll to position [199, 0]
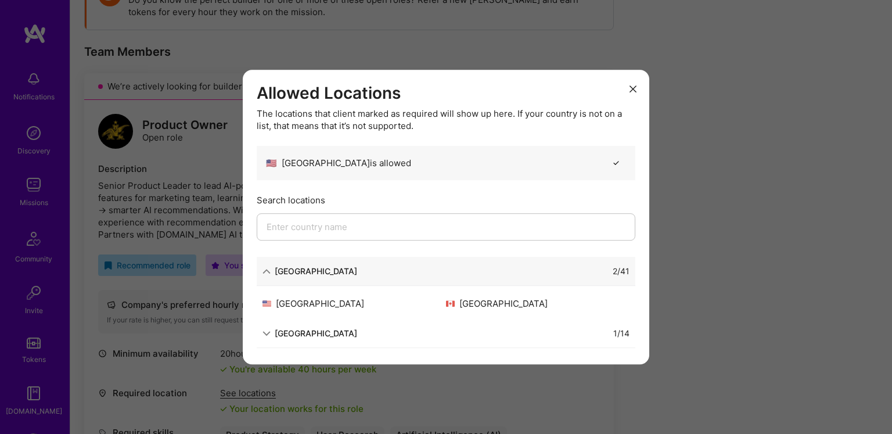
click at [627, 88] on button "modal" at bounding box center [633, 88] width 14 height 19
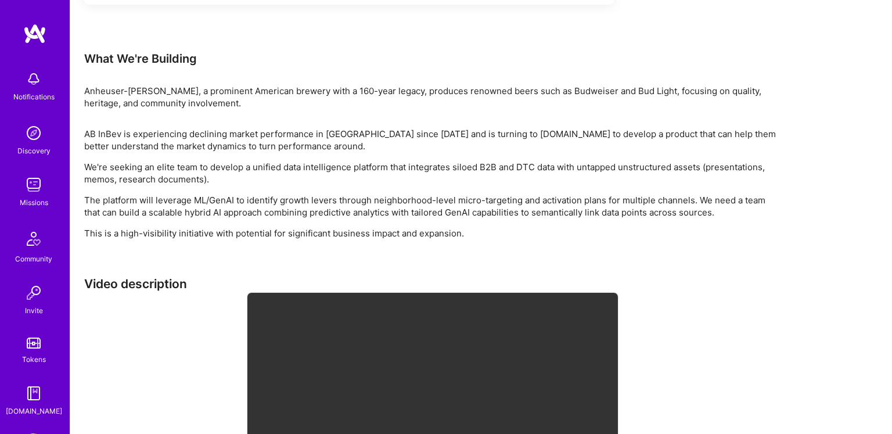
scroll to position [1283, 0]
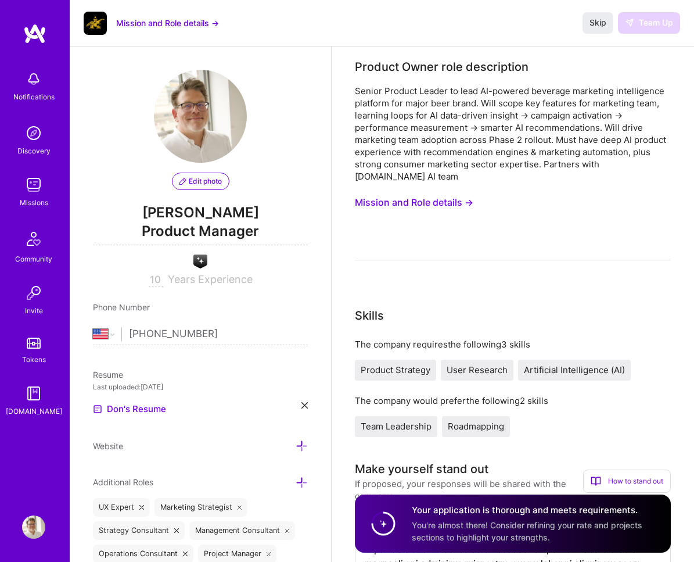
select select "US"
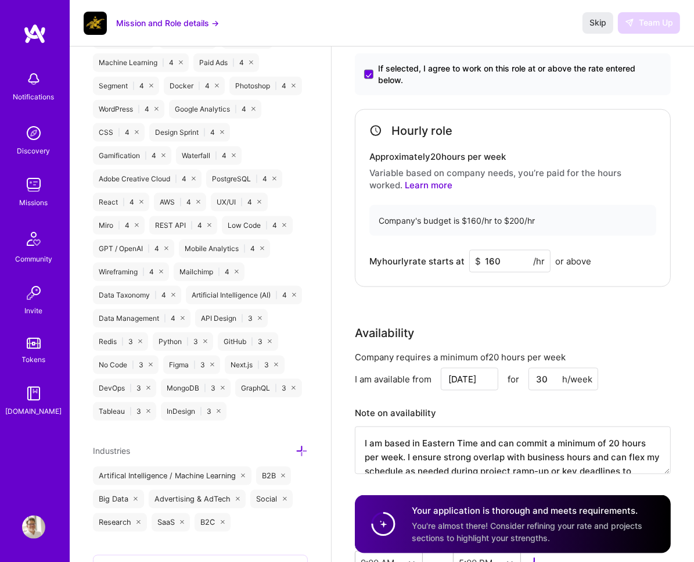
scroll to position [1183, 0]
click at [515, 250] on input "160" at bounding box center [509, 261] width 81 height 23
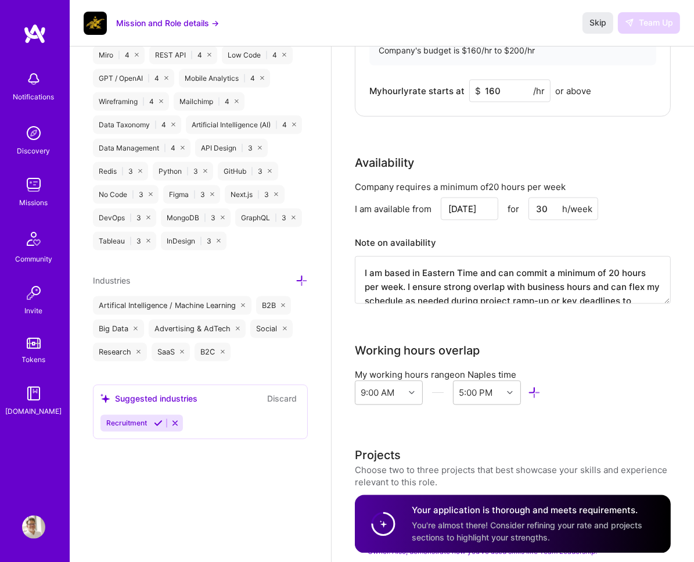
scroll to position [1352, 0]
click at [494, 80] on input "160" at bounding box center [509, 91] width 81 height 23
type input "160"
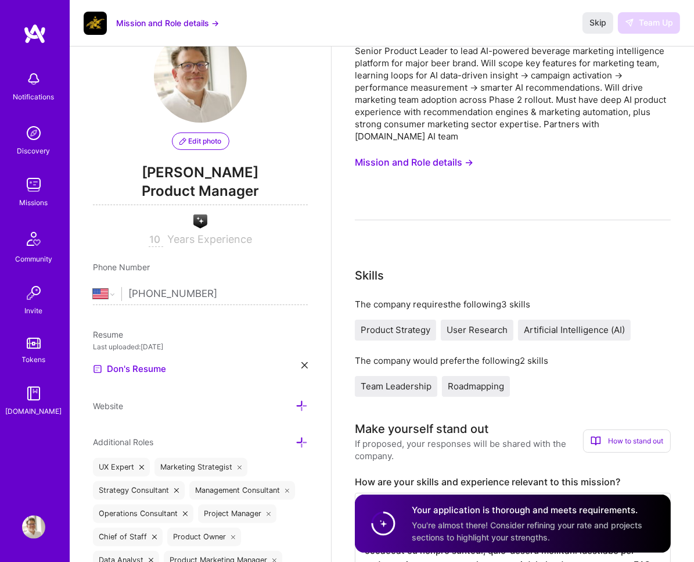
scroll to position [0, 0]
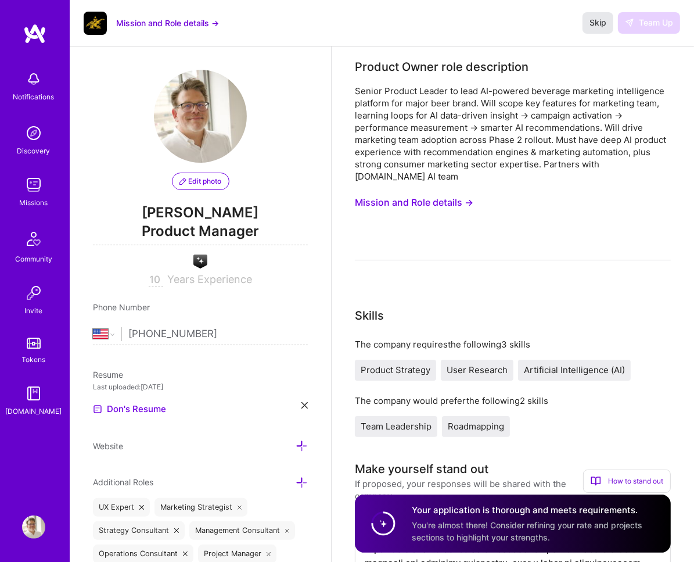
click at [602, 29] on button "Skip" at bounding box center [598, 22] width 31 height 21
click at [195, 24] on button "Mission and Role details →" at bounding box center [167, 23] width 103 height 12
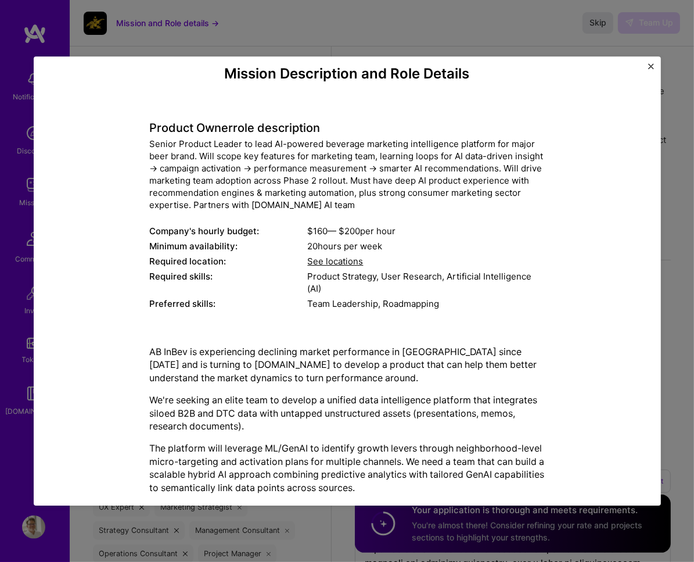
click at [648, 67] on img "Close" at bounding box center [651, 66] width 6 height 6
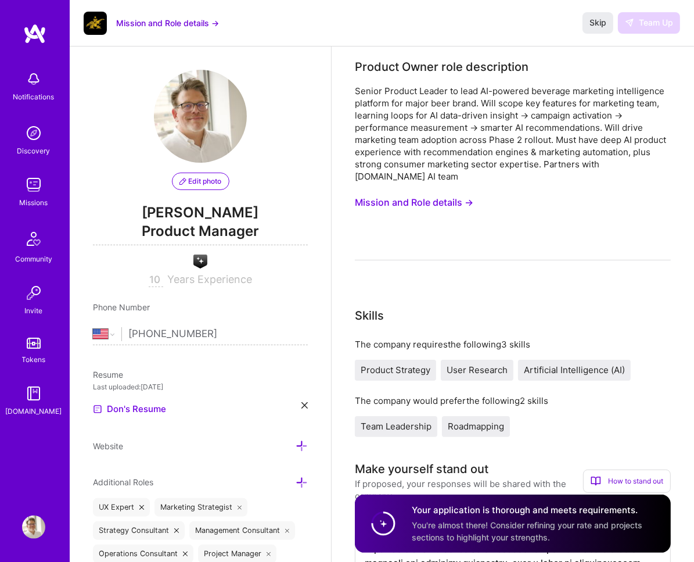
click at [33, 135] on img at bounding box center [33, 132] width 23 height 23
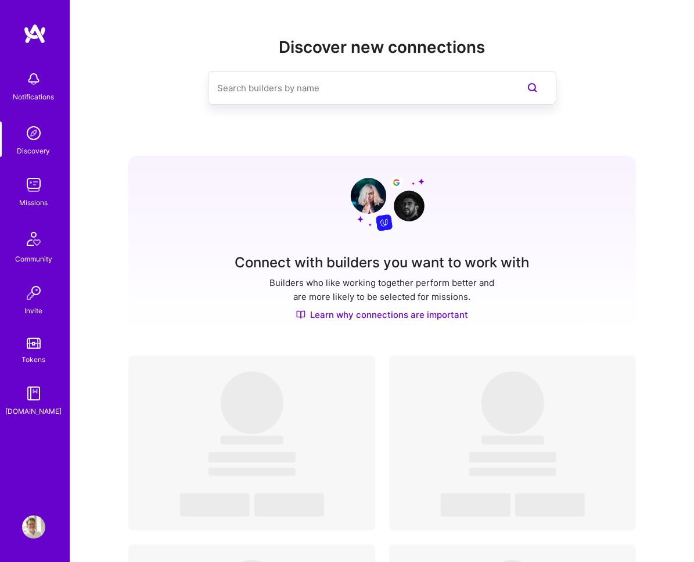
click at [28, 175] on img at bounding box center [33, 184] width 23 height 23
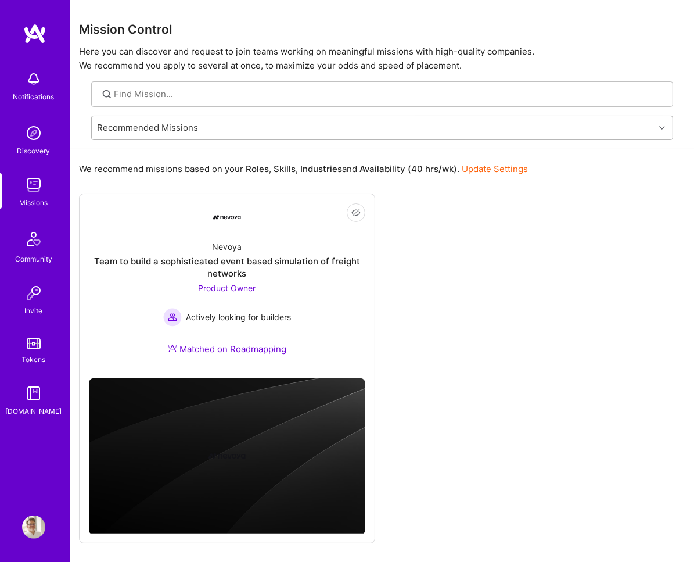
click at [151, 124] on div "Recommended Missions" at bounding box center [148, 127] width 101 height 12
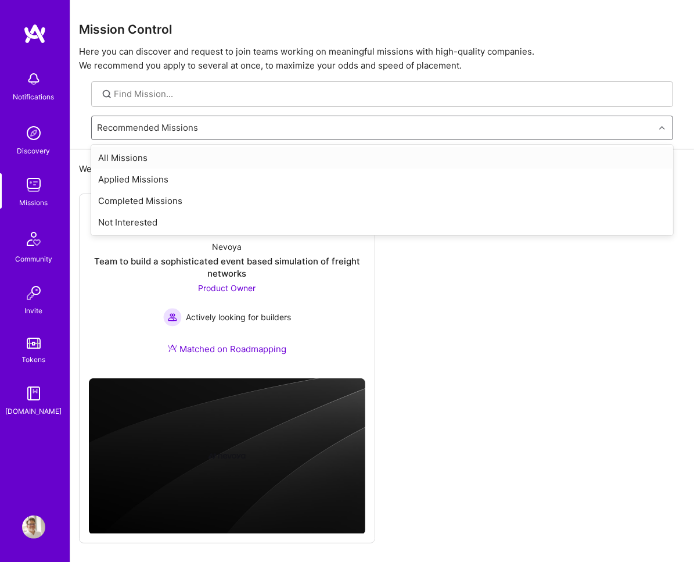
click at [145, 159] on div "All Missions" at bounding box center [382, 157] width 582 height 21
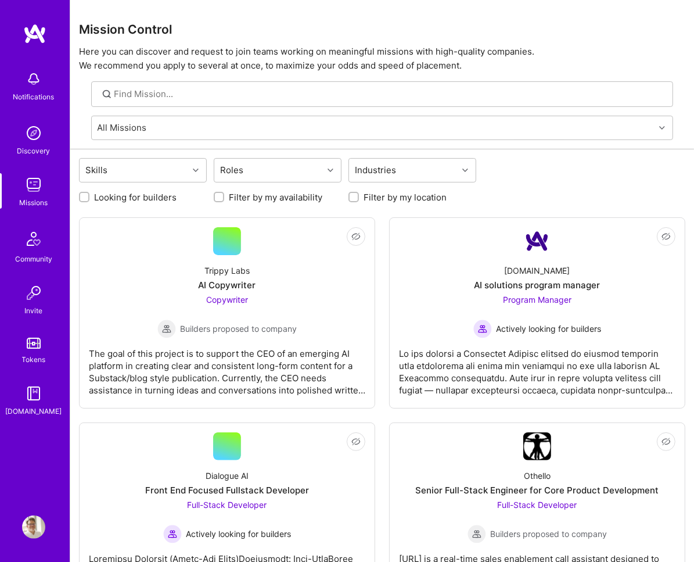
click at [140, 195] on label "Looking for builders" at bounding box center [135, 197] width 82 height 12
click at [89, 195] on input "Looking for builders" at bounding box center [85, 197] width 8 height 8
checkbox input "true"
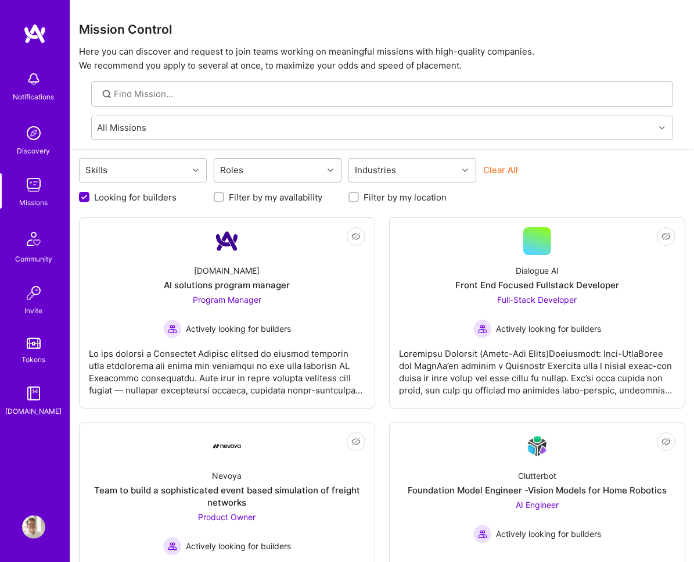
click at [274, 169] on div "Roles" at bounding box center [268, 170] width 109 height 23
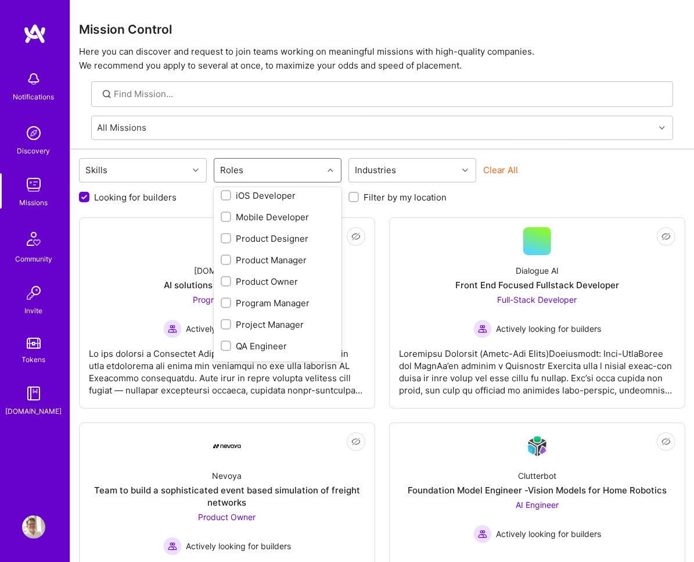
scroll to position [328, 0]
click at [227, 258] on input "checkbox" at bounding box center [227, 260] width 8 height 8
checkbox input "true"
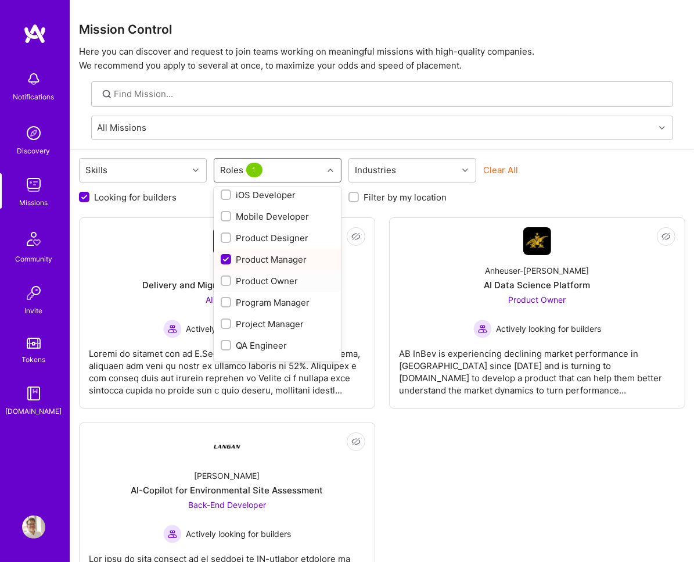
click at [227, 277] on input "checkbox" at bounding box center [227, 281] width 8 height 8
checkbox input "true"
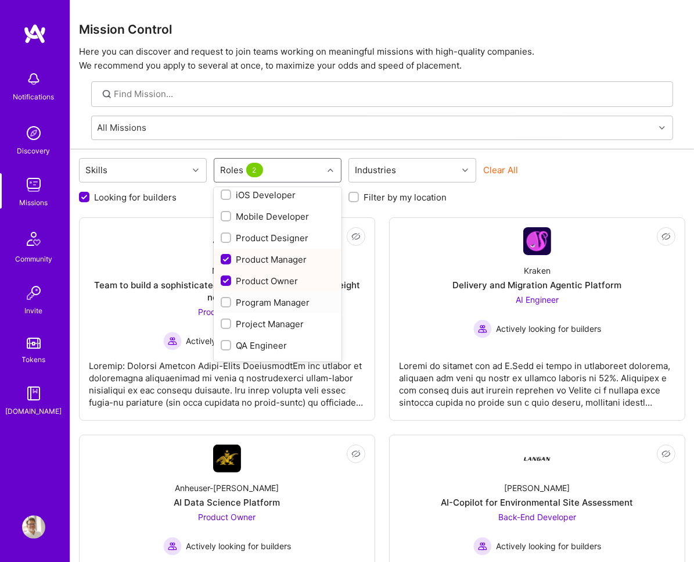
scroll to position [354, 0]
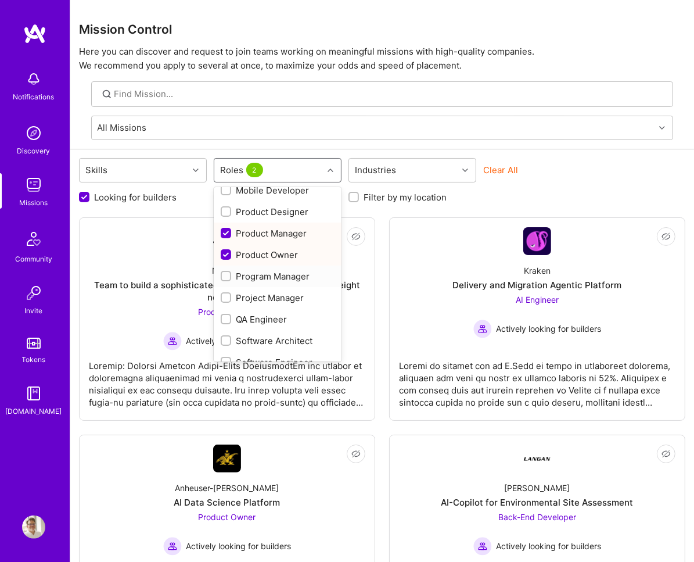
click at [227, 275] on input "checkbox" at bounding box center [227, 276] width 8 height 8
checkbox input "true"
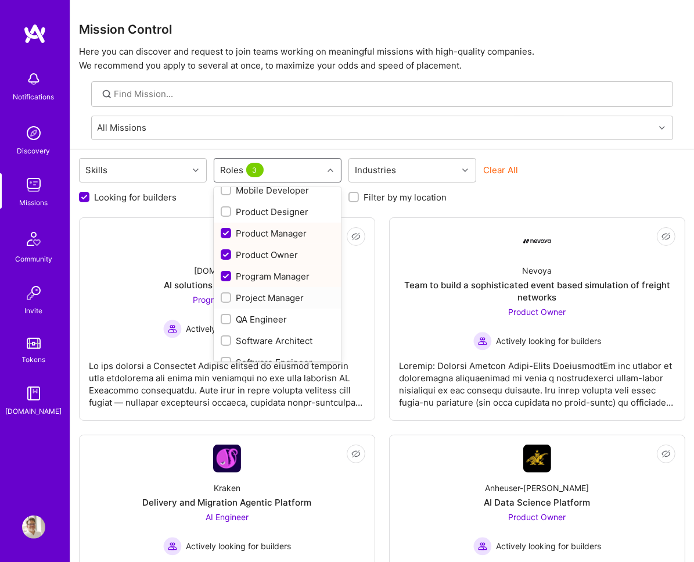
click at [225, 294] on input "checkbox" at bounding box center [227, 298] width 8 height 8
checkbox input "true"
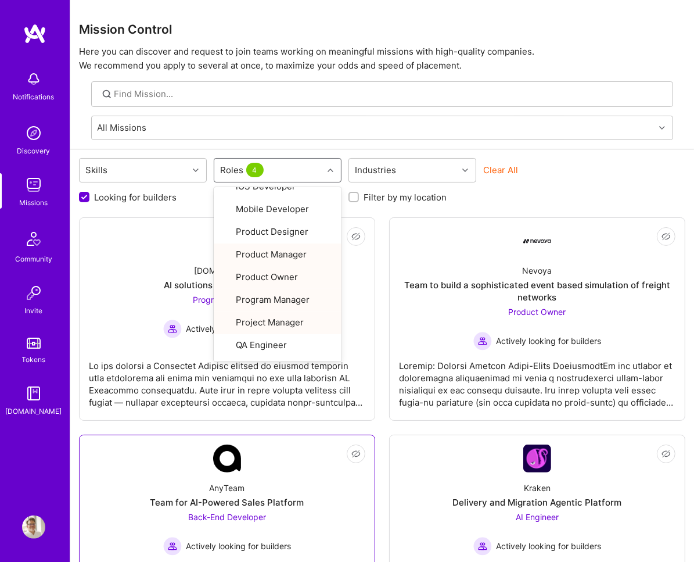
click at [327, 454] on link "Not Interested AnyTeam Team for AI-Powered Sales Platform Back-End Developer Ac…" at bounding box center [227, 529] width 276 height 171
